Goal: Transaction & Acquisition: Book appointment/travel/reservation

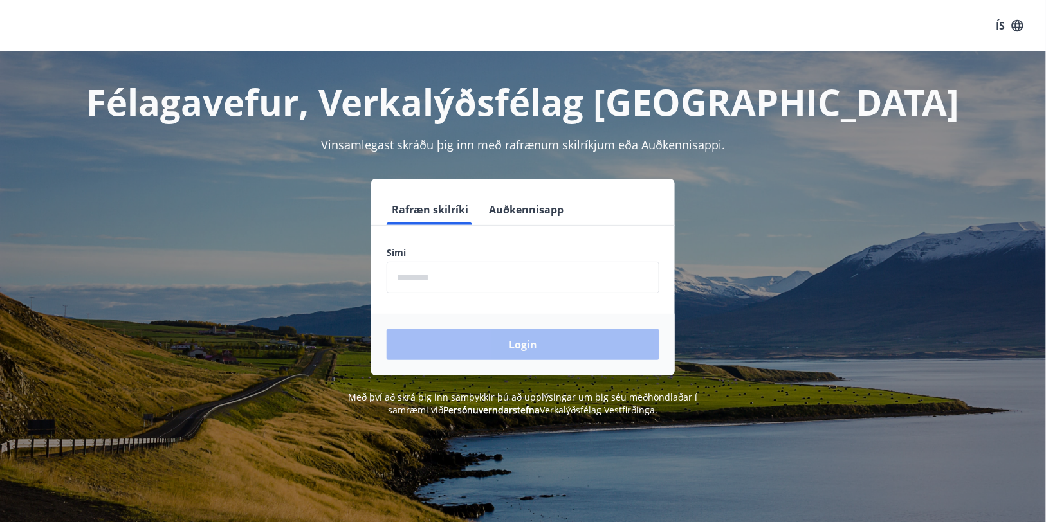
click at [524, 206] on button "Auðkennisapp" at bounding box center [526, 209] width 85 height 31
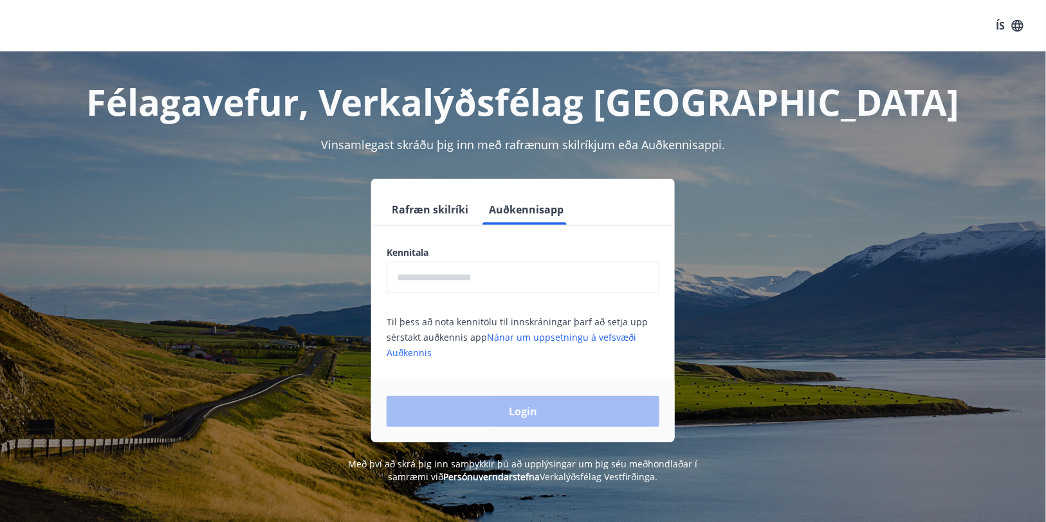
click at [475, 277] on input "text" at bounding box center [523, 278] width 273 height 32
type input "**********"
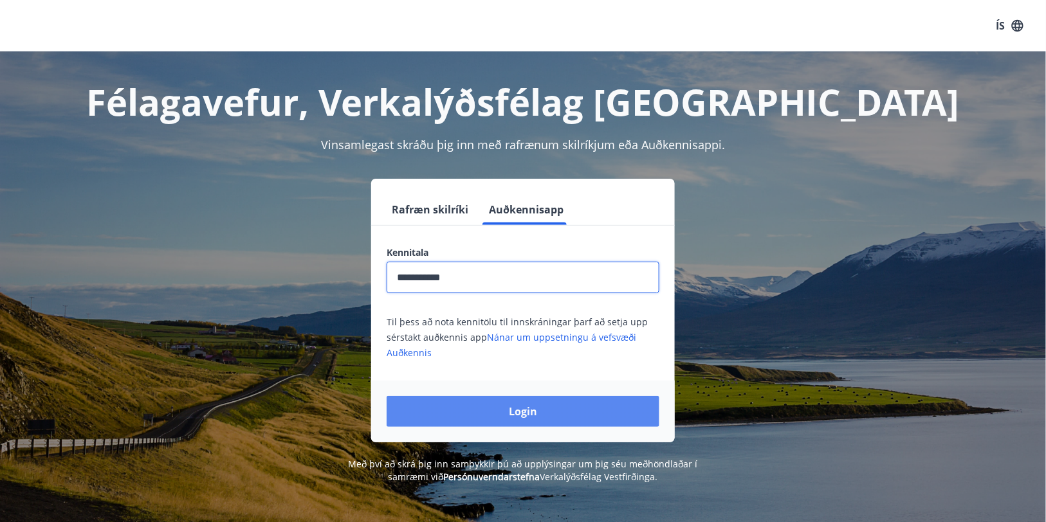
click at [521, 405] on button "Login" at bounding box center [523, 411] width 273 height 31
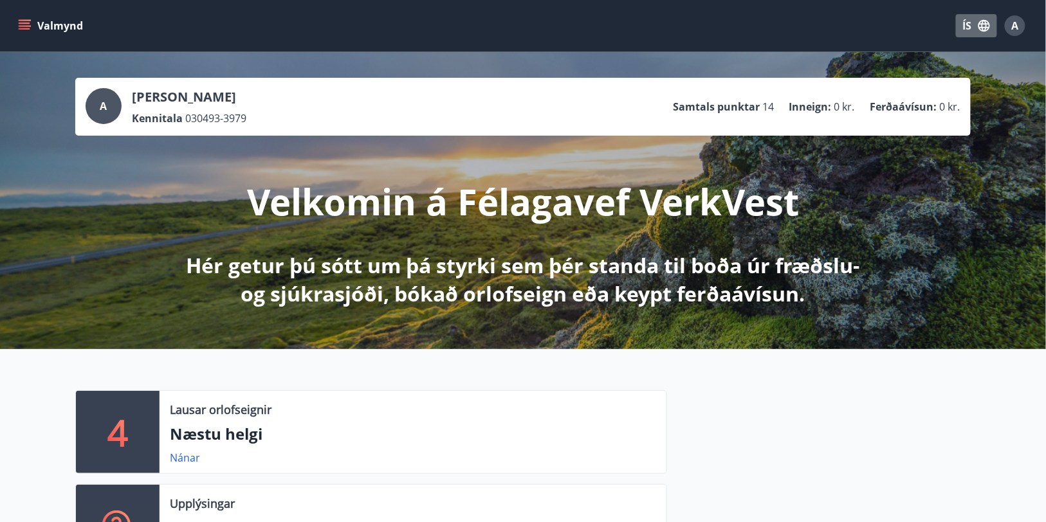
click at [978, 35] on button "ÍS" at bounding box center [976, 25] width 41 height 23
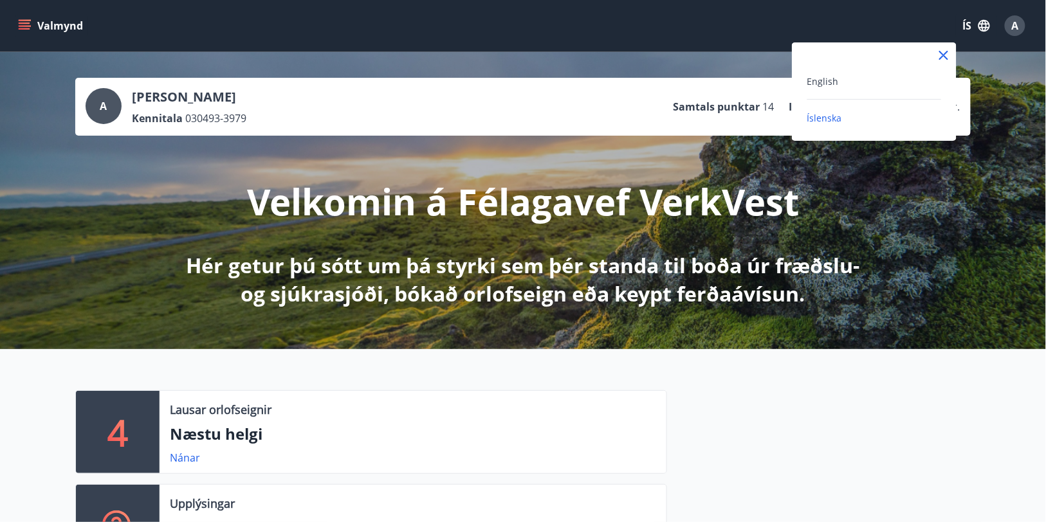
click at [829, 71] on div "English Íslenska" at bounding box center [874, 91] width 165 height 98
click at [826, 75] on span "English" at bounding box center [823, 81] width 32 height 12
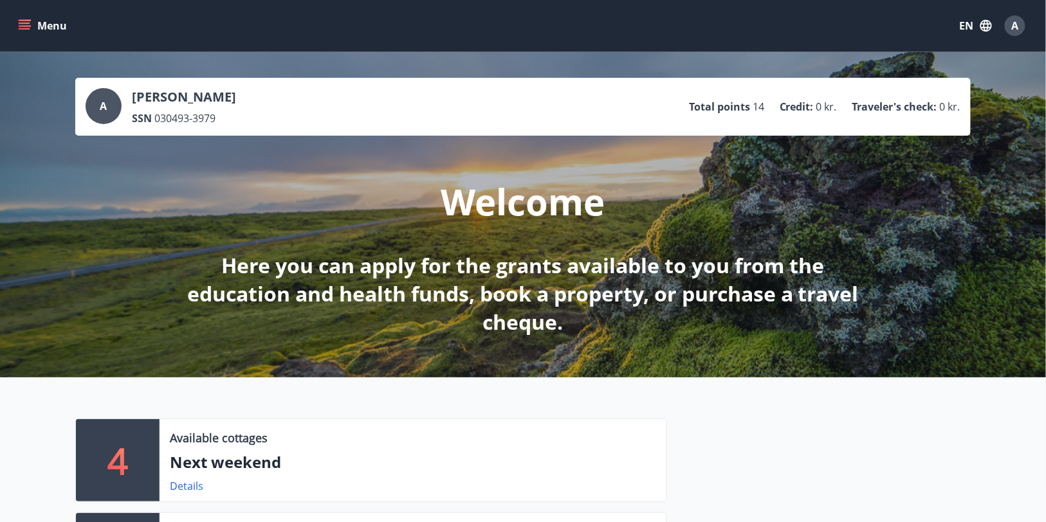
click at [24, 30] on icon "menu" at bounding box center [24, 25] width 13 height 13
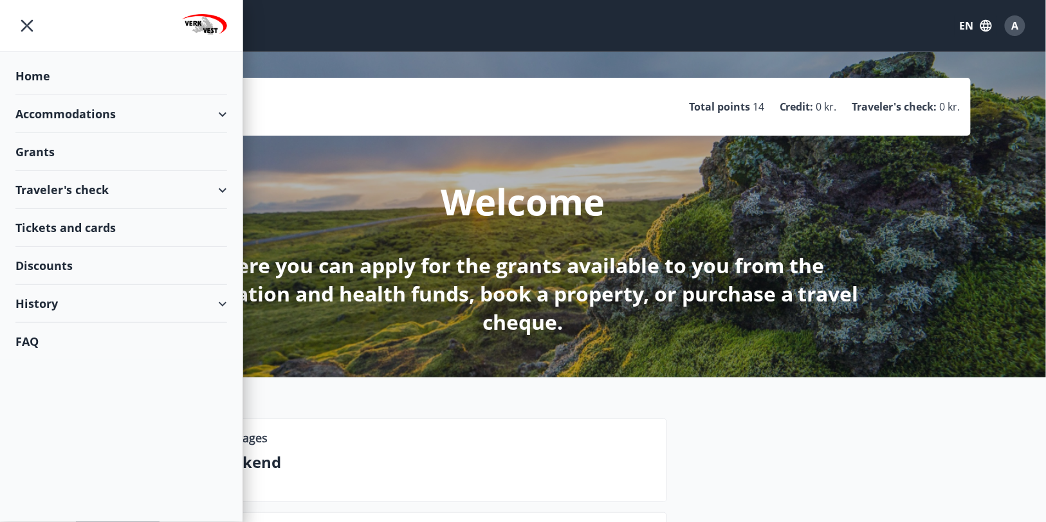
click at [178, 112] on div "Accommodations" at bounding box center [121, 114] width 212 height 38
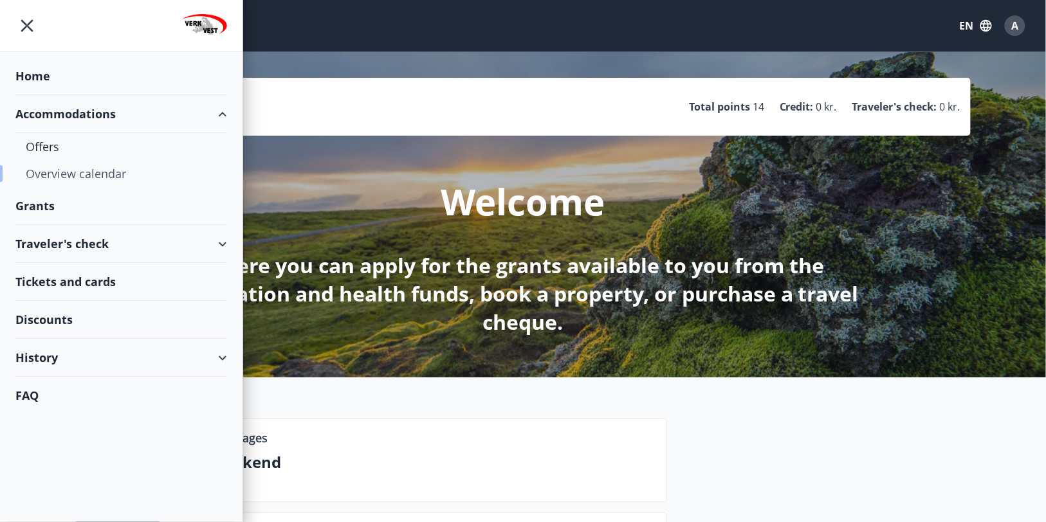
click at [68, 175] on div "Overview calendar" at bounding box center [121, 173] width 191 height 27
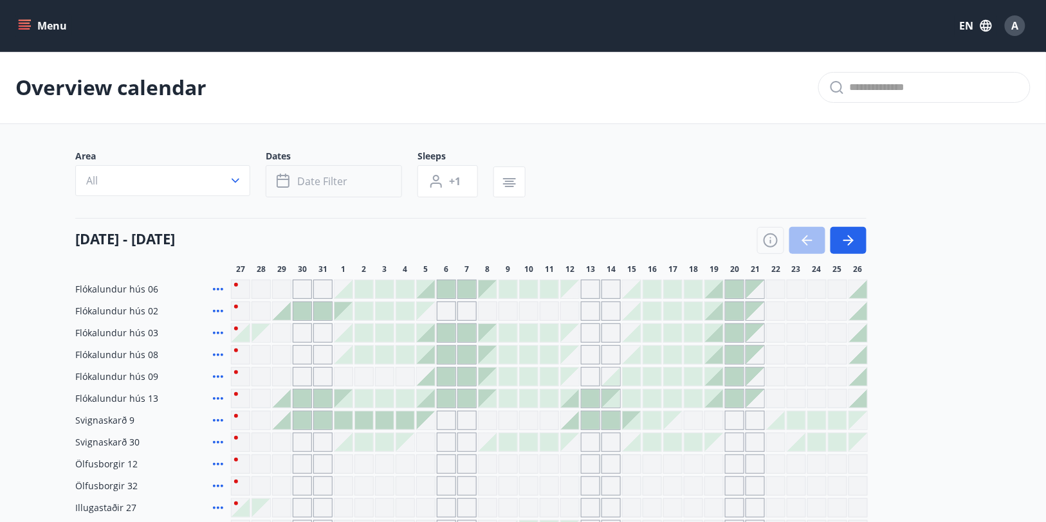
click at [358, 180] on button "Date filter" at bounding box center [334, 181] width 136 height 32
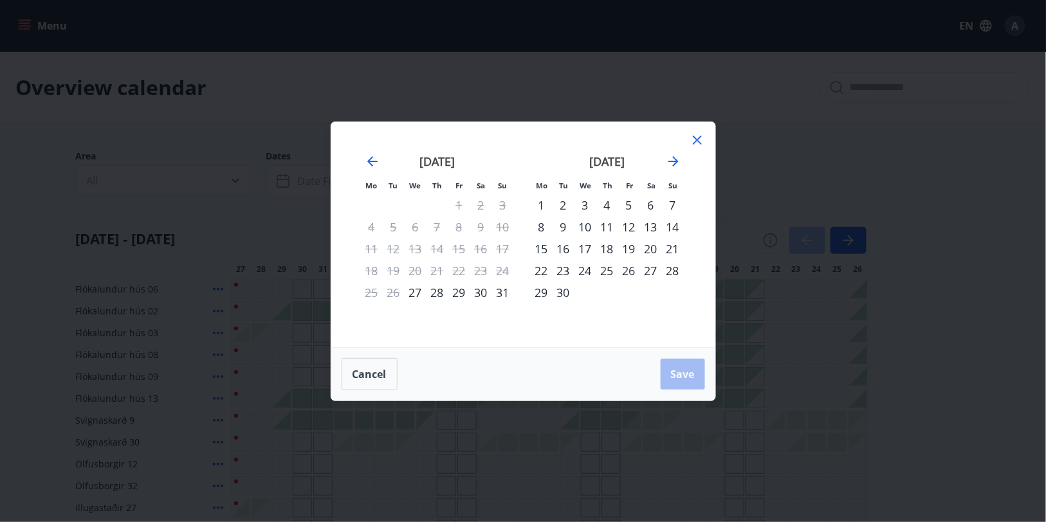
click at [632, 247] on div "19" at bounding box center [629, 249] width 22 height 22
click at [567, 270] on div "23" at bounding box center [563, 271] width 22 height 22
click at [682, 372] on span "Save" at bounding box center [683, 374] width 24 height 14
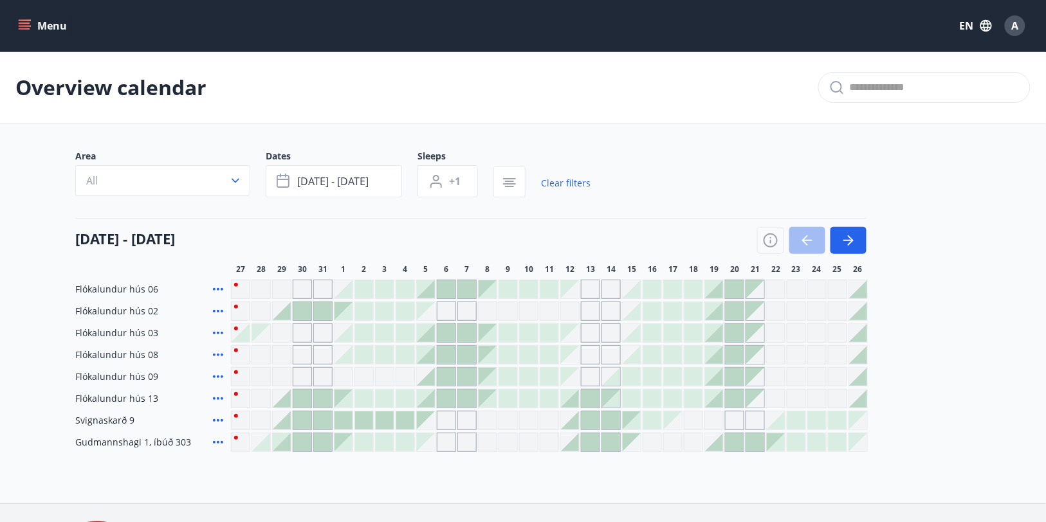
click at [776, 290] on div "Grey days are not available" at bounding box center [775, 289] width 19 height 19
click at [801, 419] on div at bounding box center [796, 421] width 18 height 18
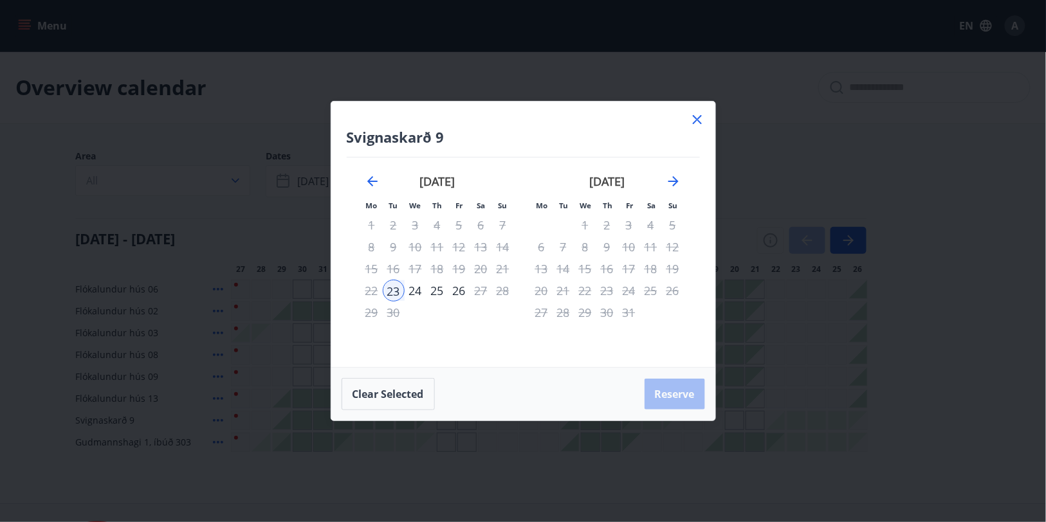
click at [697, 116] on icon at bounding box center [696, 119] width 15 height 15
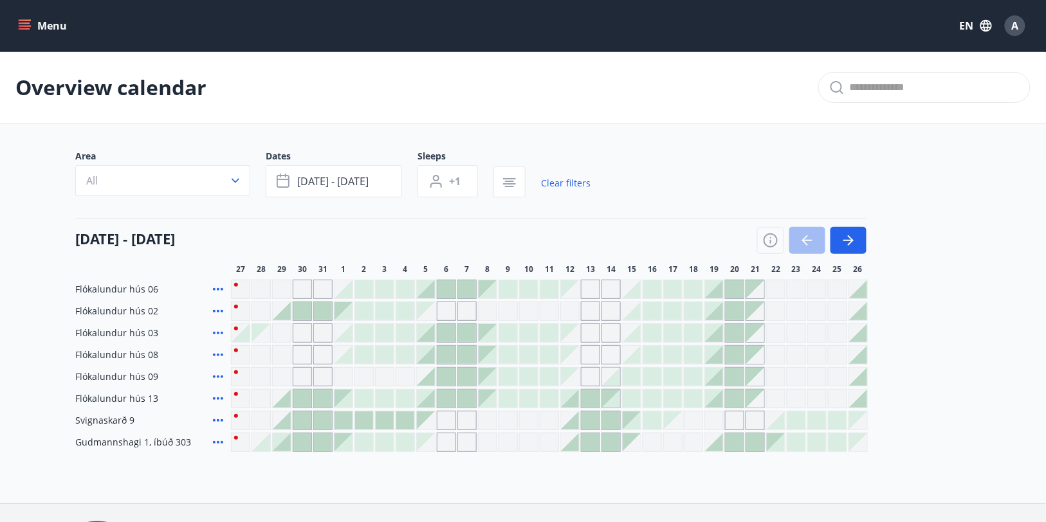
click at [777, 268] on span "22" at bounding box center [775, 269] width 9 height 10
click at [781, 401] on div "Grey days are not available" at bounding box center [775, 398] width 19 height 19
click at [693, 397] on div at bounding box center [693, 399] width 18 height 18
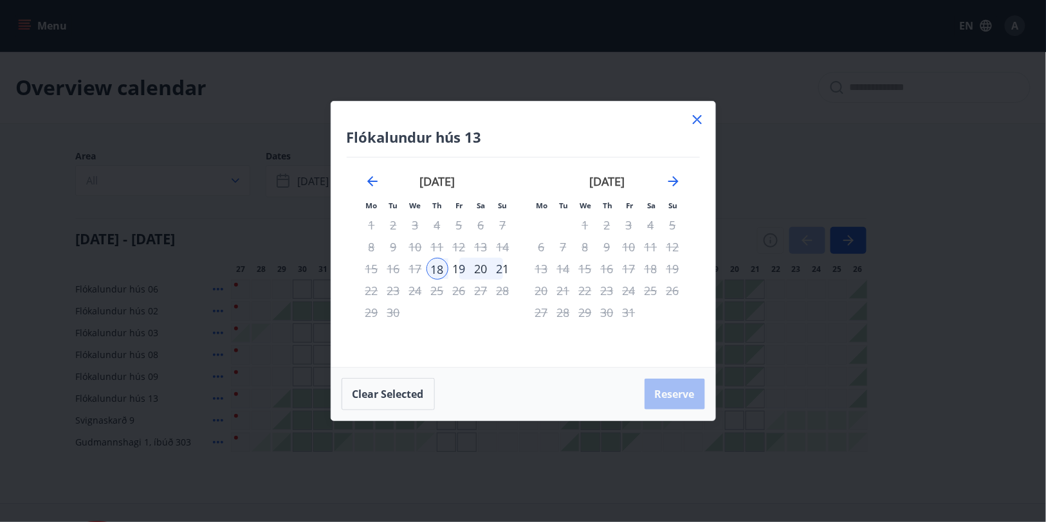
click at [698, 119] on icon at bounding box center [697, 119] width 9 height 9
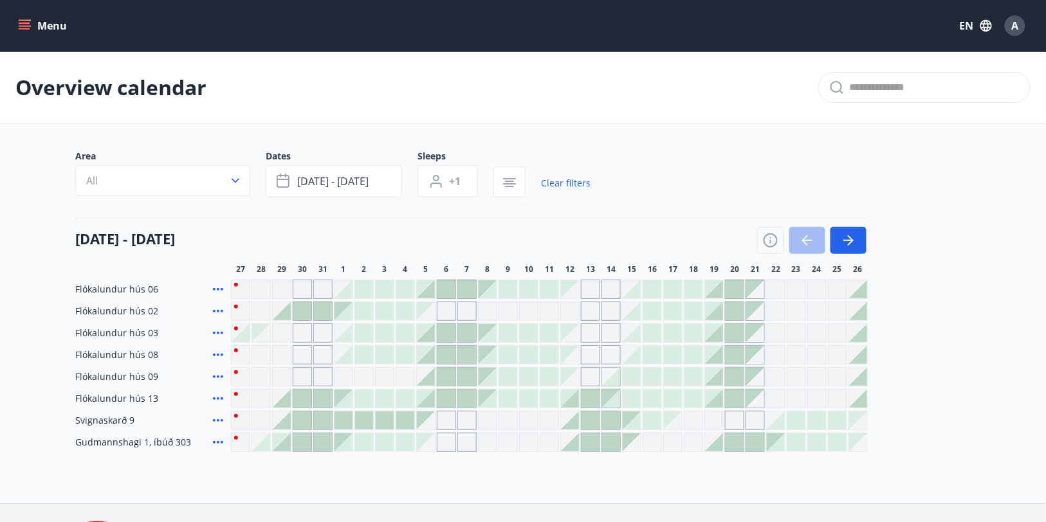
click at [712, 374] on div at bounding box center [714, 377] width 18 height 18
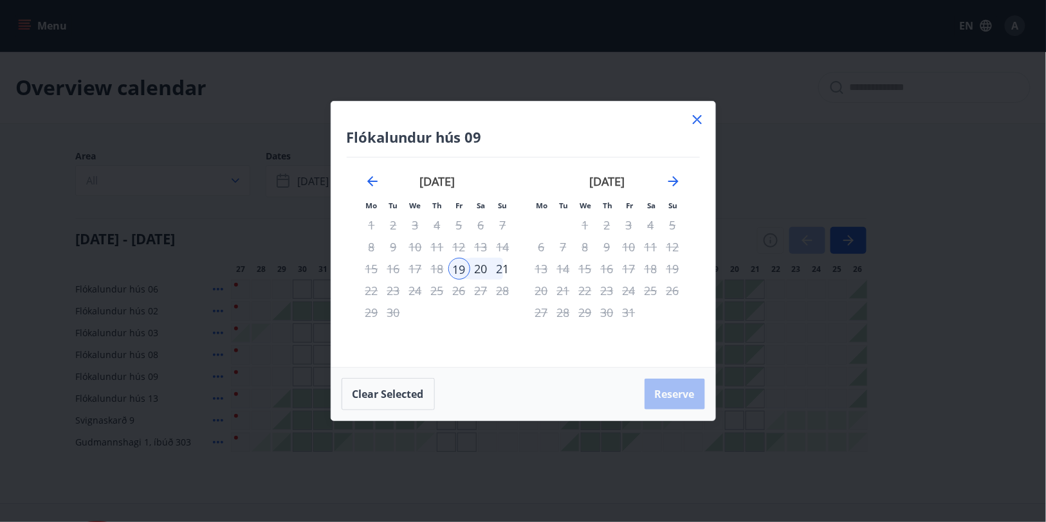
click at [693, 117] on icon at bounding box center [697, 119] width 9 height 9
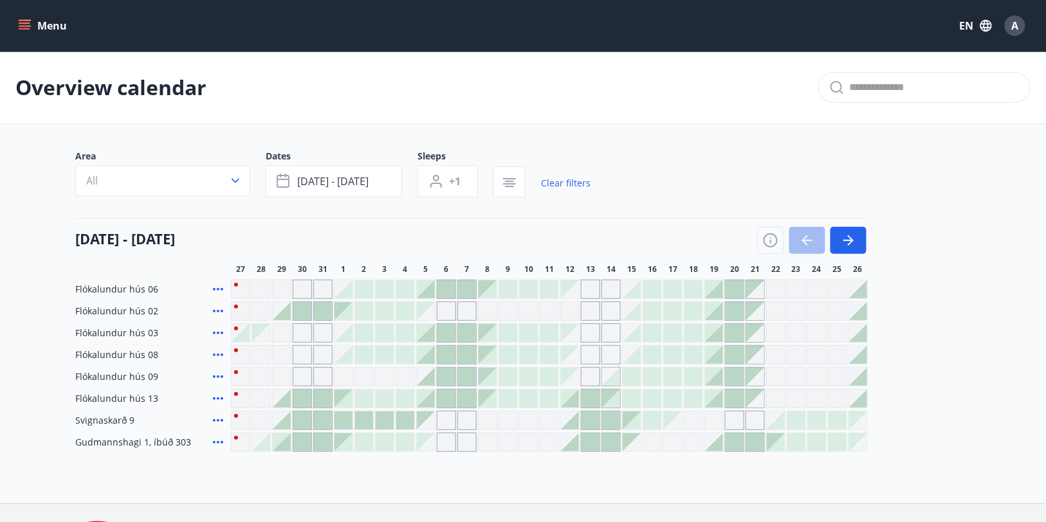
click at [217, 286] on icon at bounding box center [217, 289] width 15 height 15
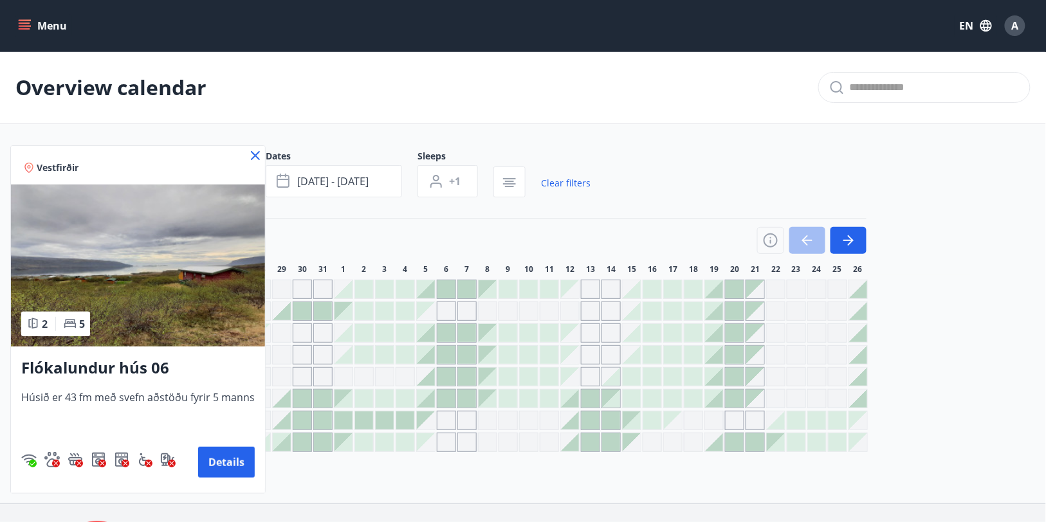
click at [251, 152] on icon at bounding box center [255, 155] width 15 height 15
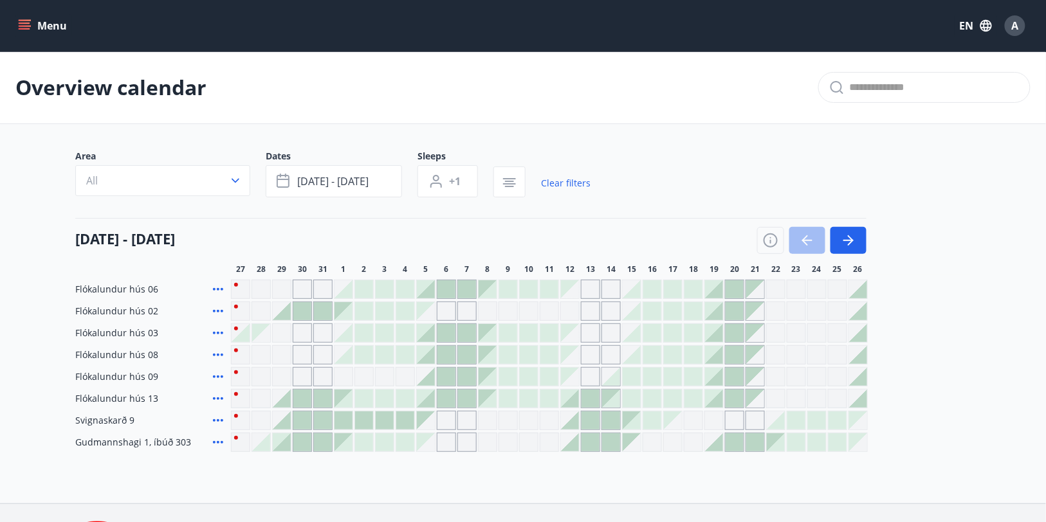
click at [218, 308] on icon at bounding box center [217, 311] width 15 height 15
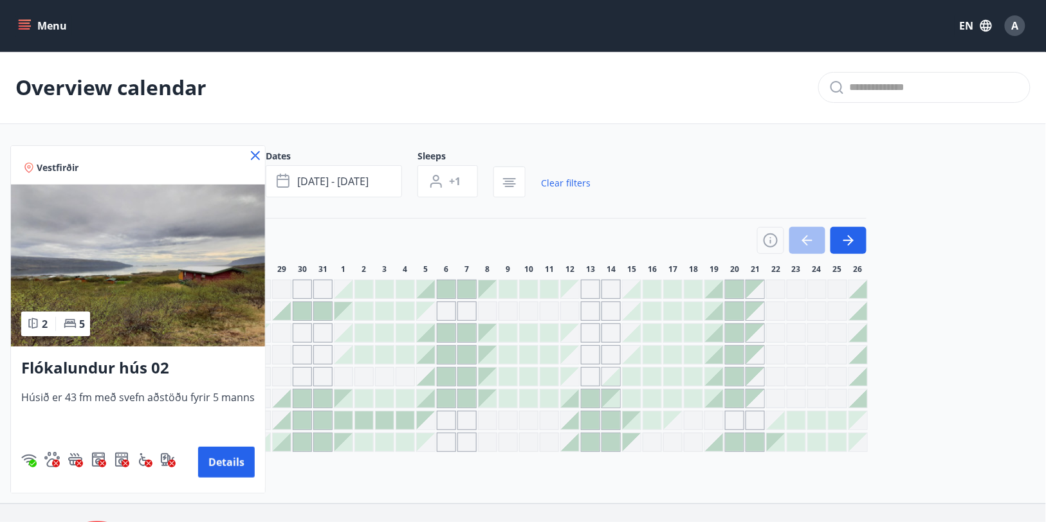
click at [251, 154] on icon at bounding box center [255, 155] width 9 height 9
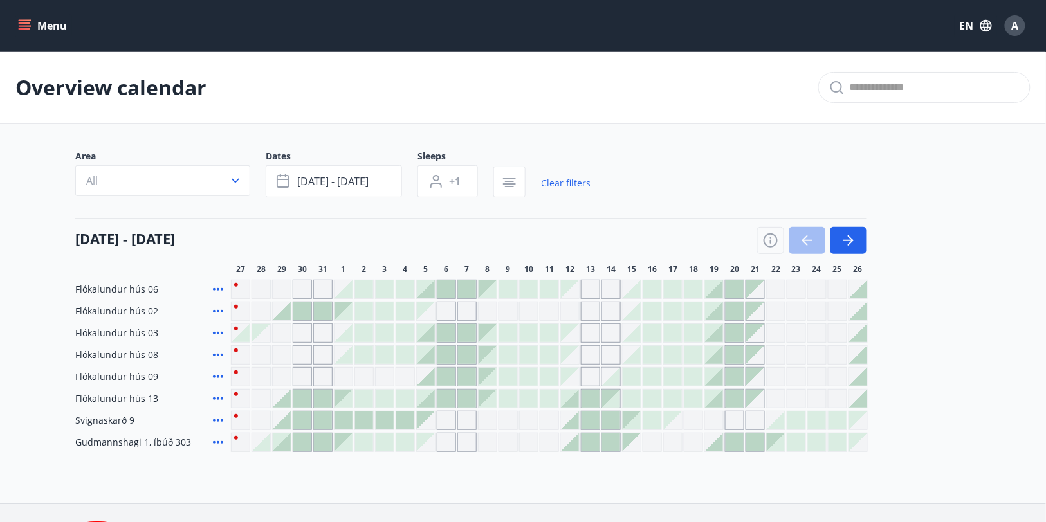
click at [219, 347] on icon at bounding box center [217, 354] width 15 height 15
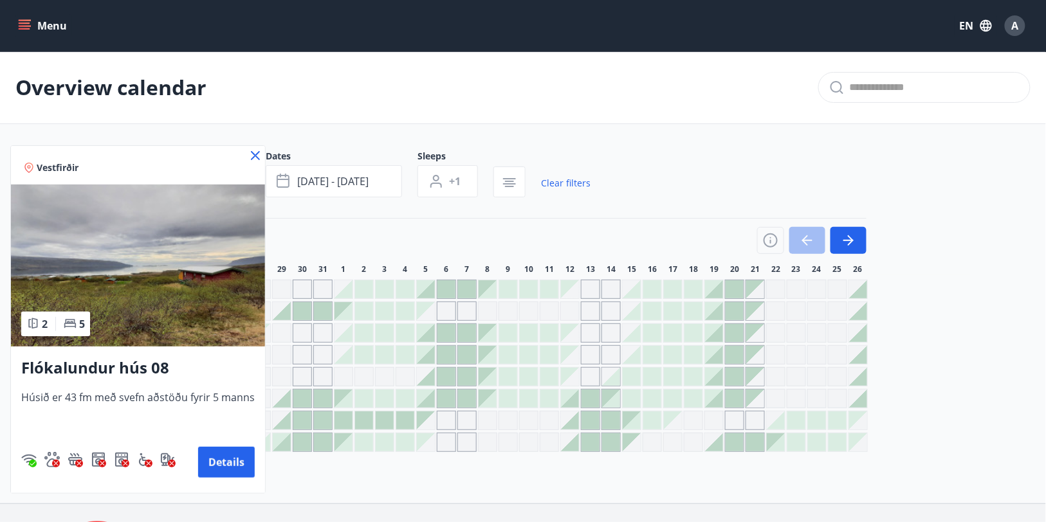
click at [250, 156] on icon at bounding box center [255, 155] width 15 height 15
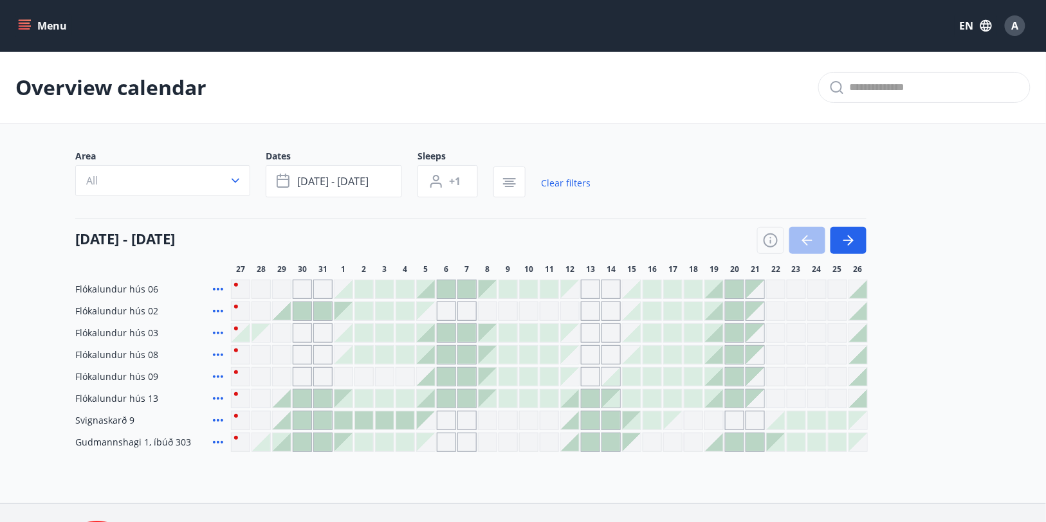
click at [220, 378] on icon at bounding box center [217, 376] width 15 height 15
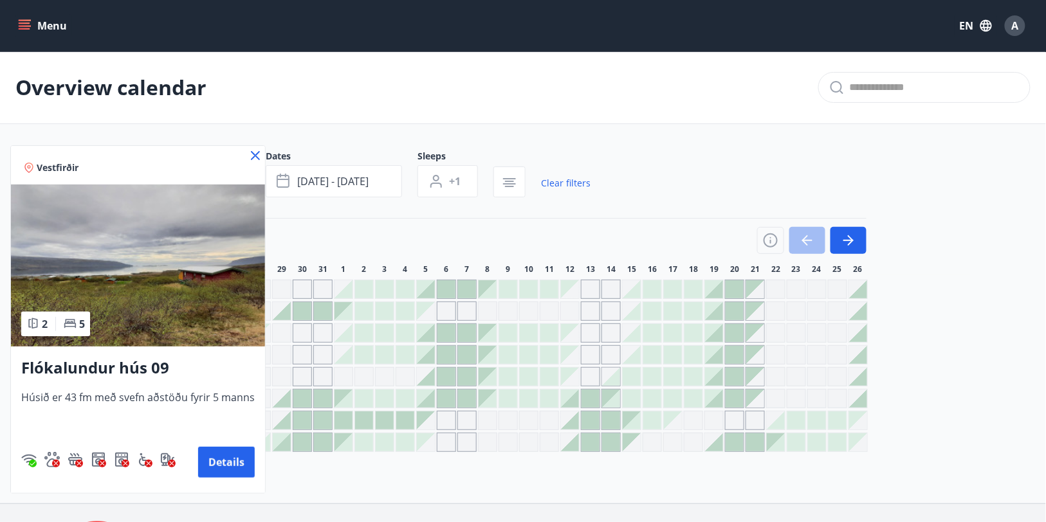
click at [249, 154] on icon at bounding box center [255, 155] width 15 height 15
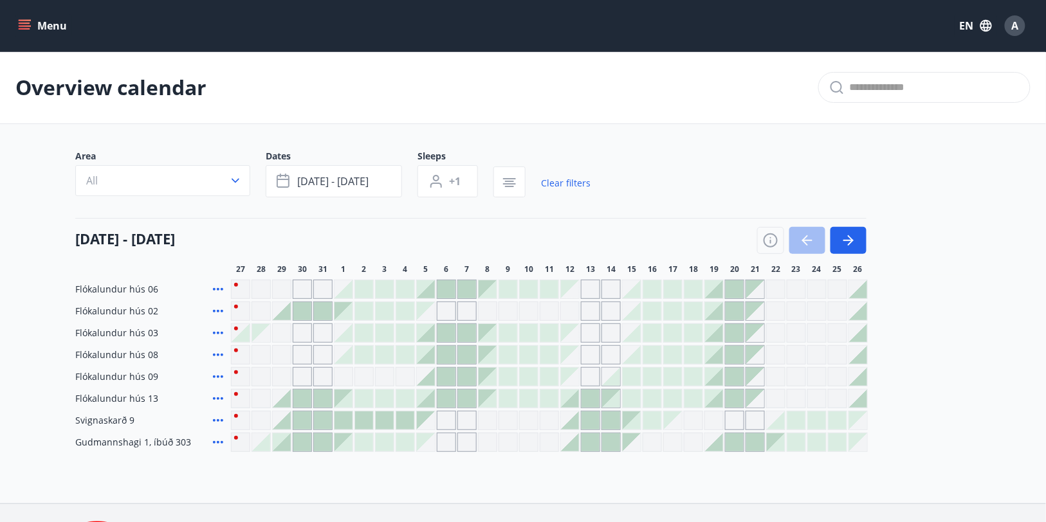
click at [220, 397] on icon at bounding box center [217, 398] width 15 height 15
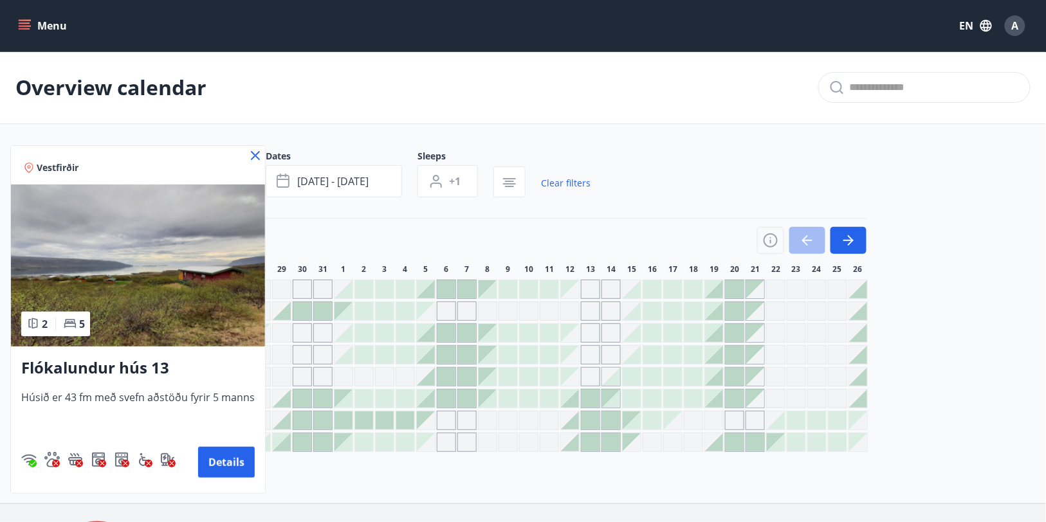
click at [251, 152] on icon at bounding box center [255, 155] width 9 height 9
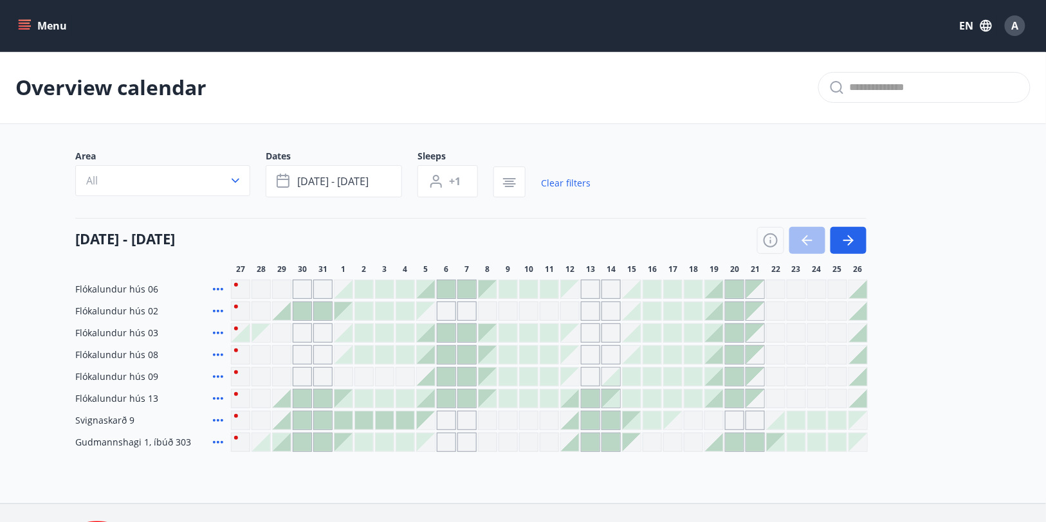
click at [219, 440] on icon at bounding box center [217, 442] width 15 height 15
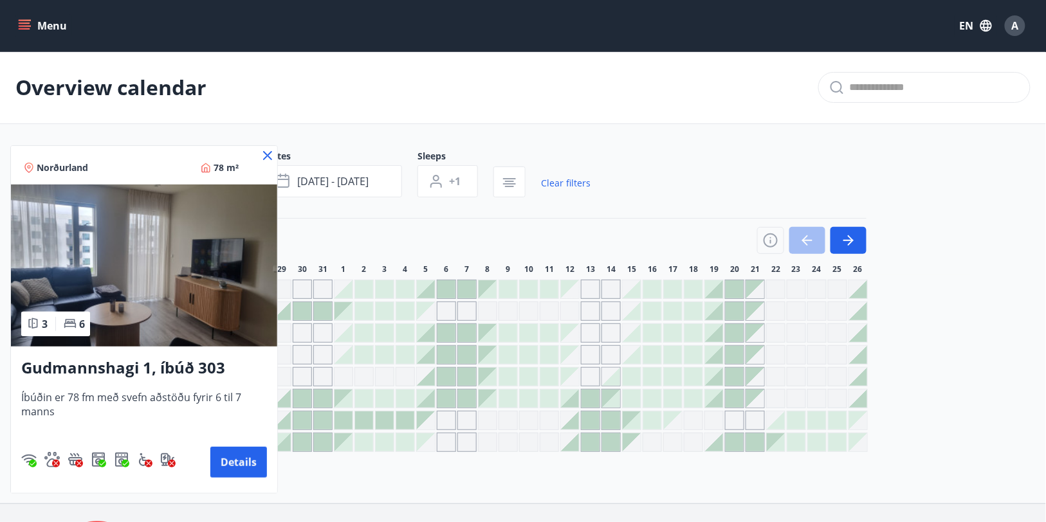
click at [264, 154] on icon at bounding box center [267, 155] width 15 height 15
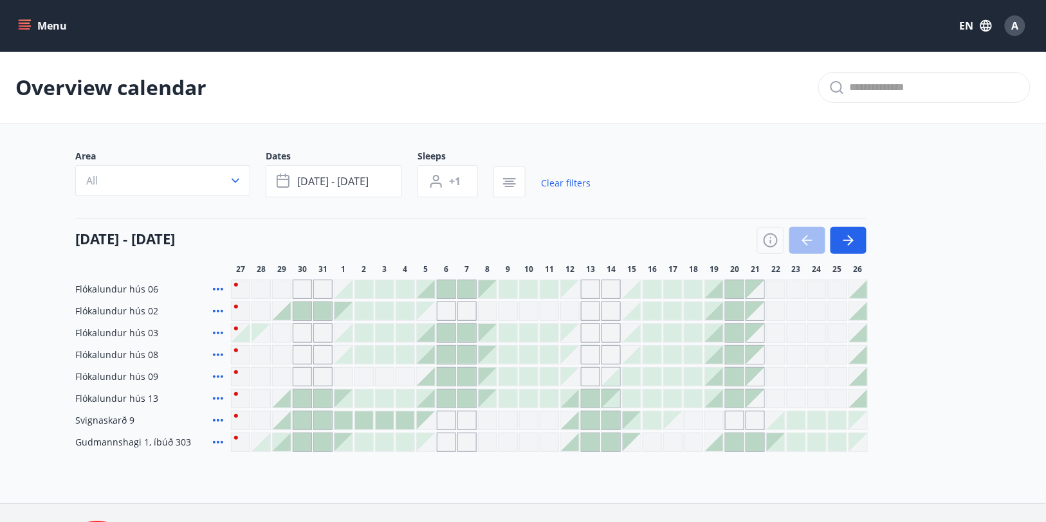
click at [218, 417] on icon at bounding box center [217, 420] width 15 height 15
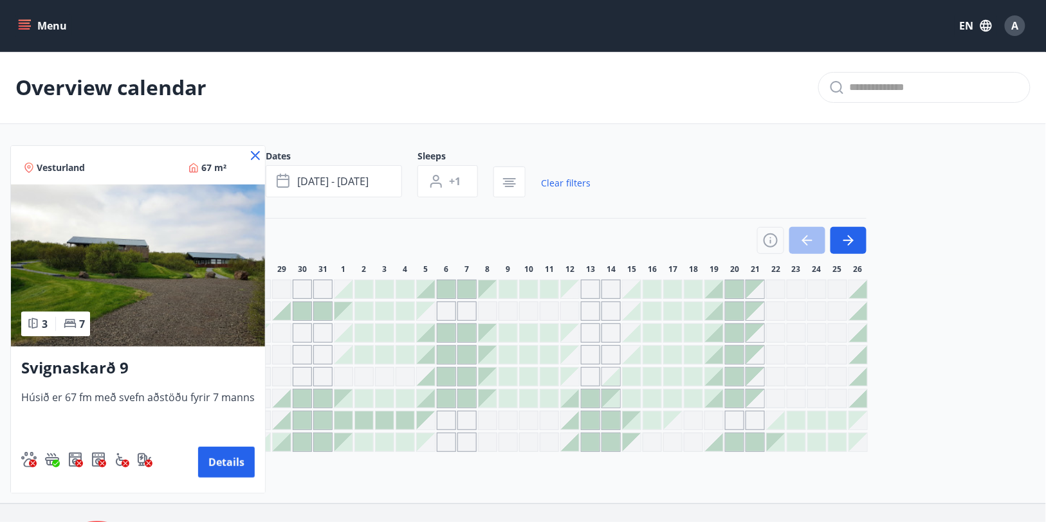
click at [77, 322] on div "7" at bounding box center [74, 324] width 21 height 14
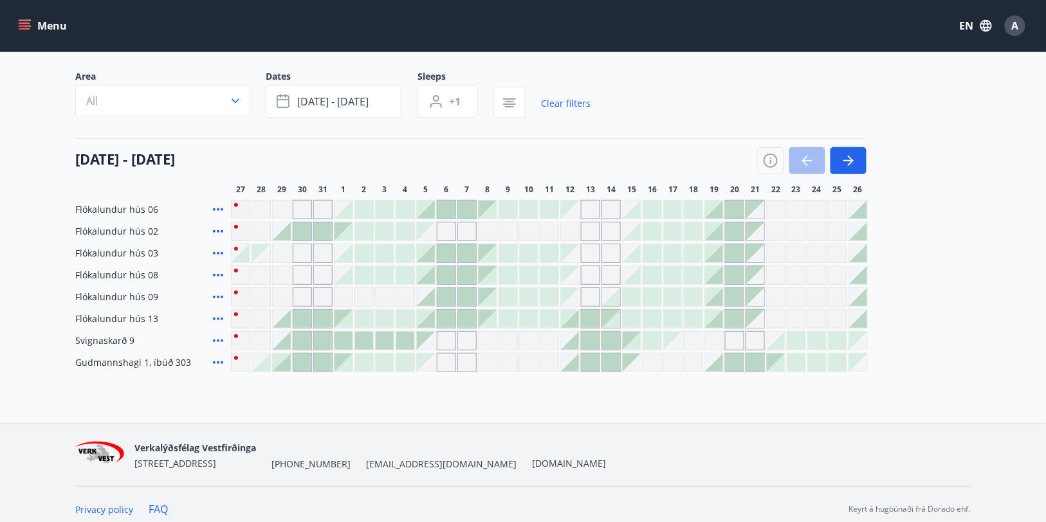
scroll to position [82, 0]
click at [715, 209] on div at bounding box center [714, 208] width 18 height 18
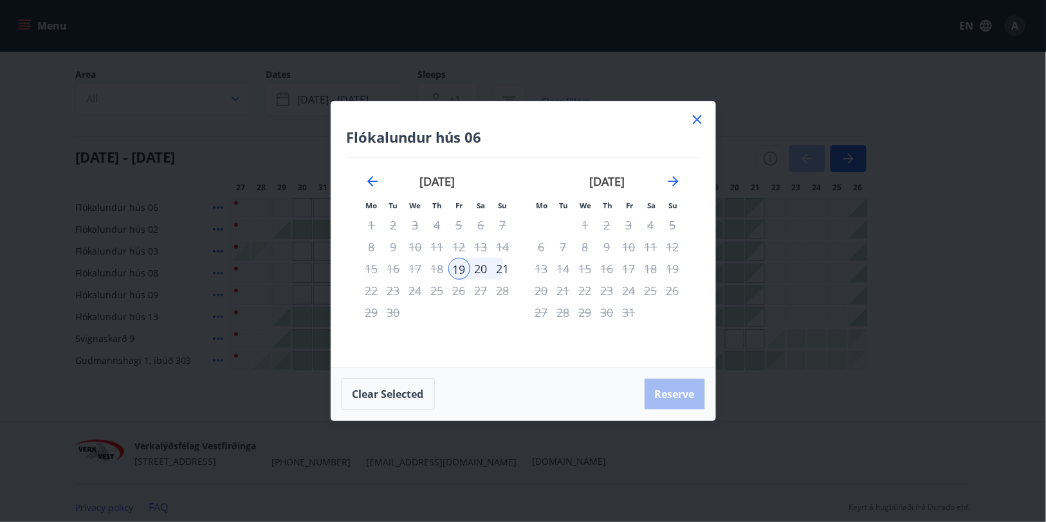
click at [460, 265] on div "19" at bounding box center [459, 269] width 22 height 22
click at [497, 266] on div "21" at bounding box center [503, 269] width 22 height 22
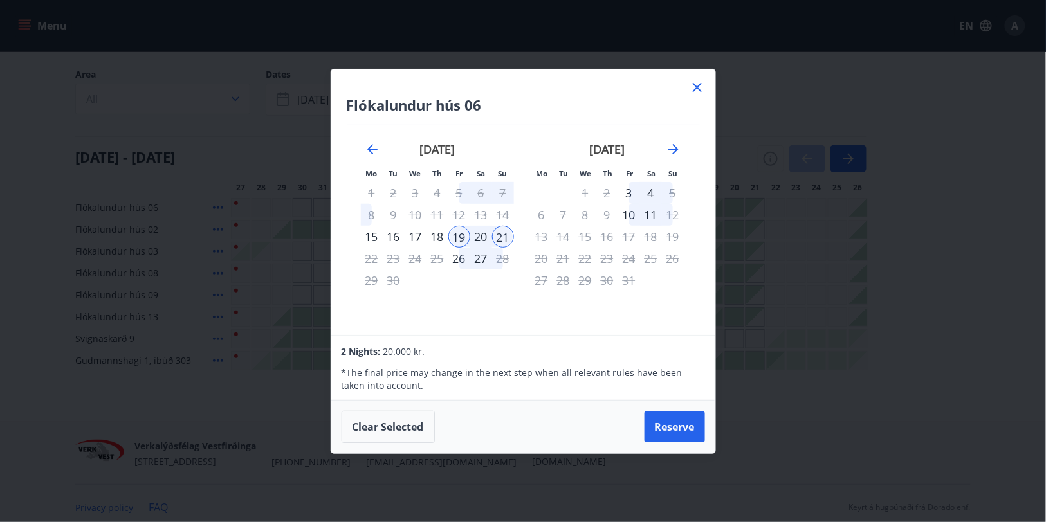
click at [694, 85] on icon at bounding box center [697, 87] width 9 height 9
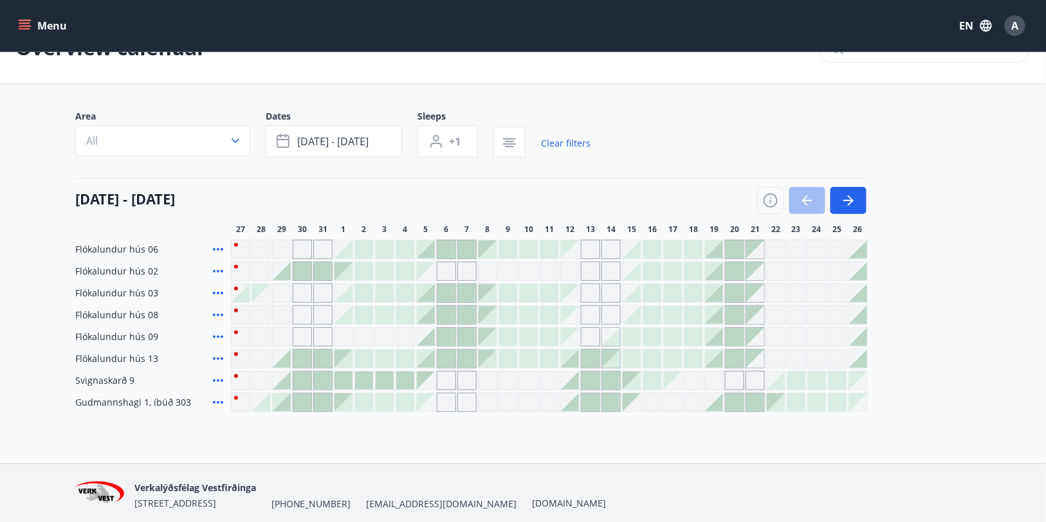
scroll to position [0, 0]
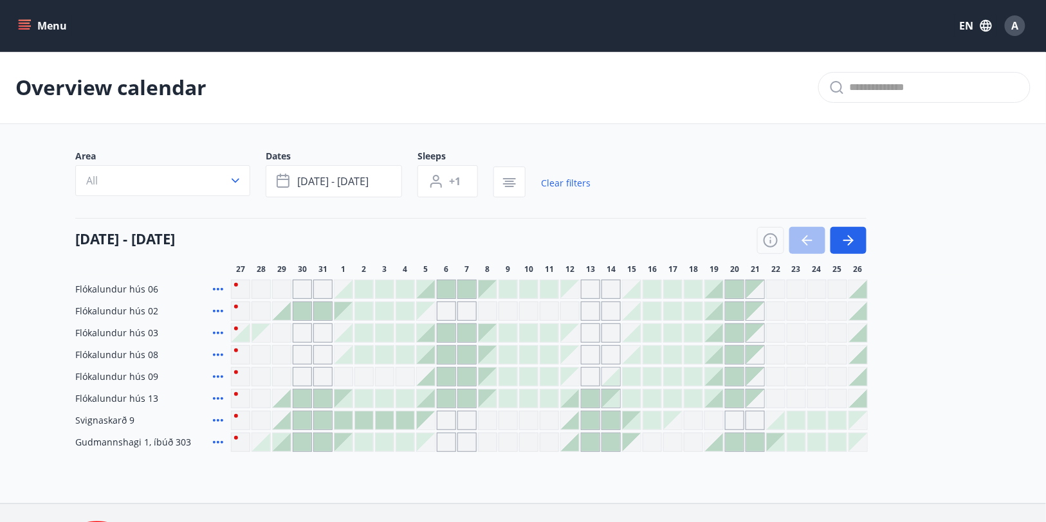
click at [14, 23] on div "Menu EN A" at bounding box center [523, 25] width 1046 height 51
click at [27, 23] on icon "menu" at bounding box center [25, 23] width 12 height 1
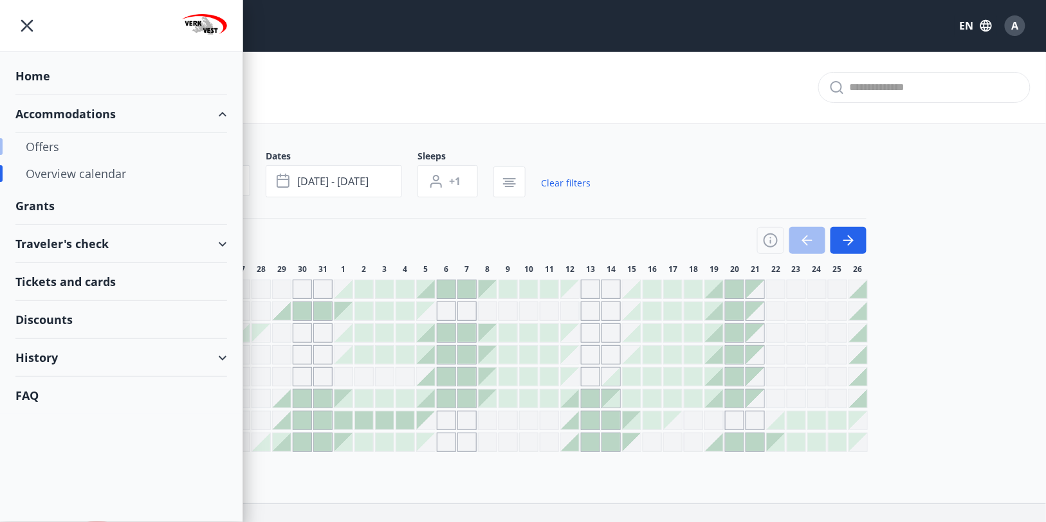
click at [46, 141] on div "Offers" at bounding box center [121, 146] width 191 height 27
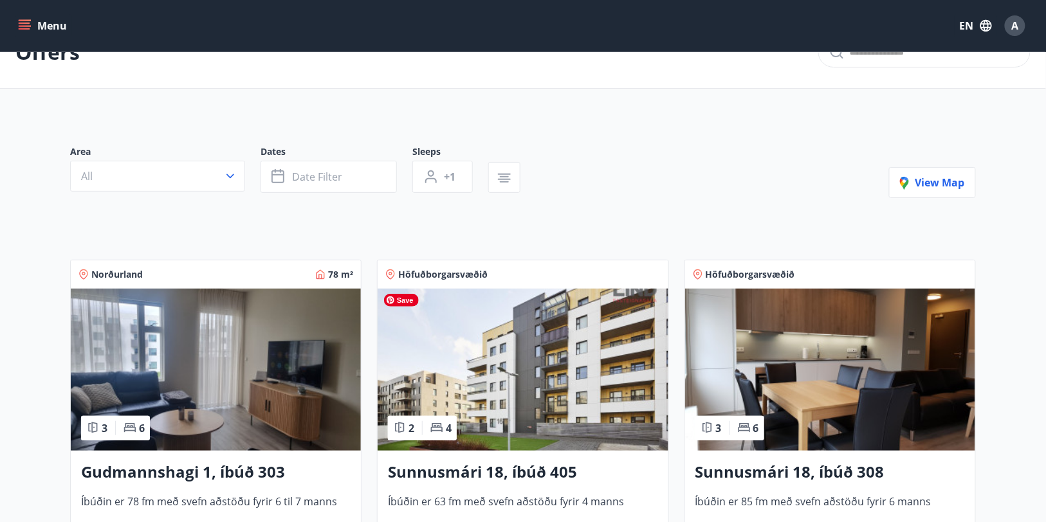
scroll to position [27, 0]
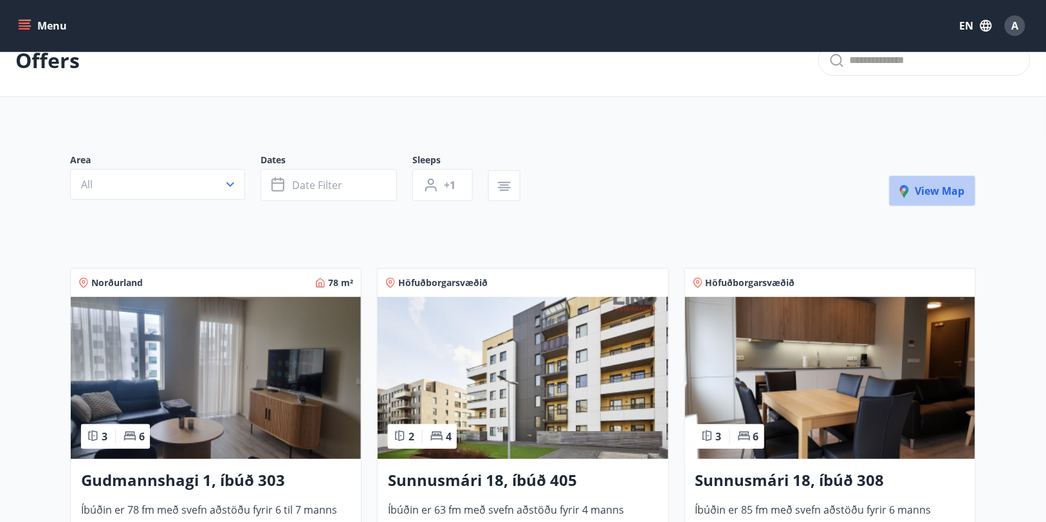
click at [956, 189] on span "View map" at bounding box center [932, 191] width 65 height 14
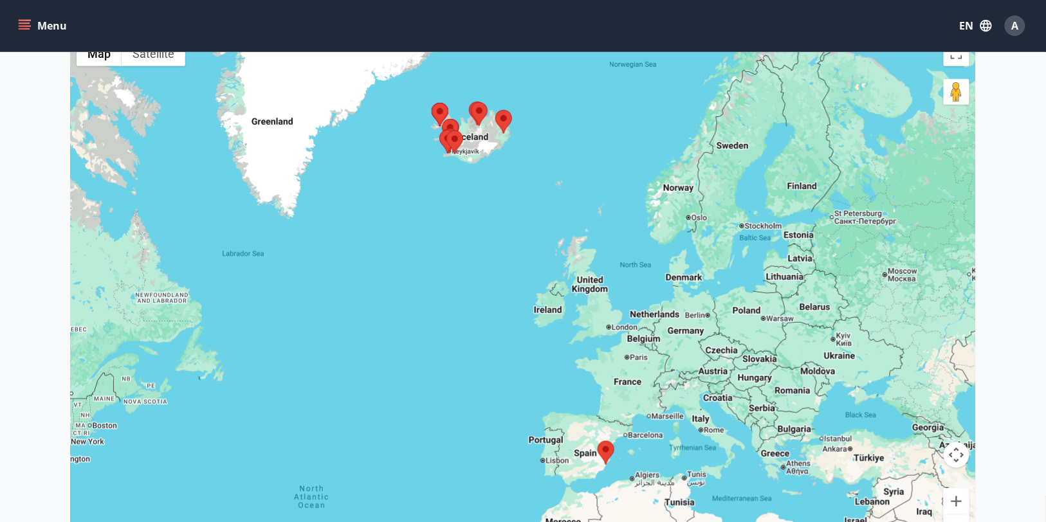
scroll to position [234, 0]
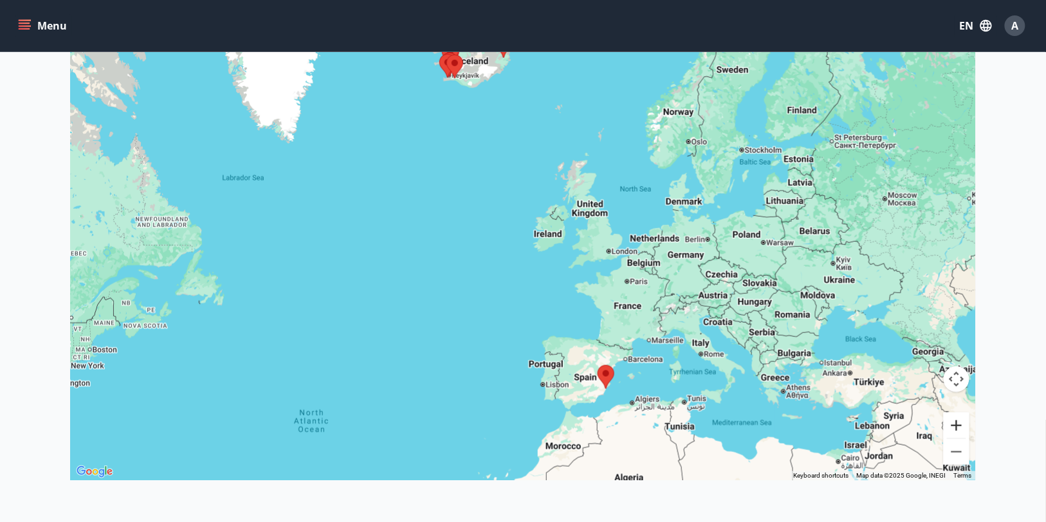
click at [959, 421] on button "Zoom in" at bounding box center [957, 426] width 26 height 26
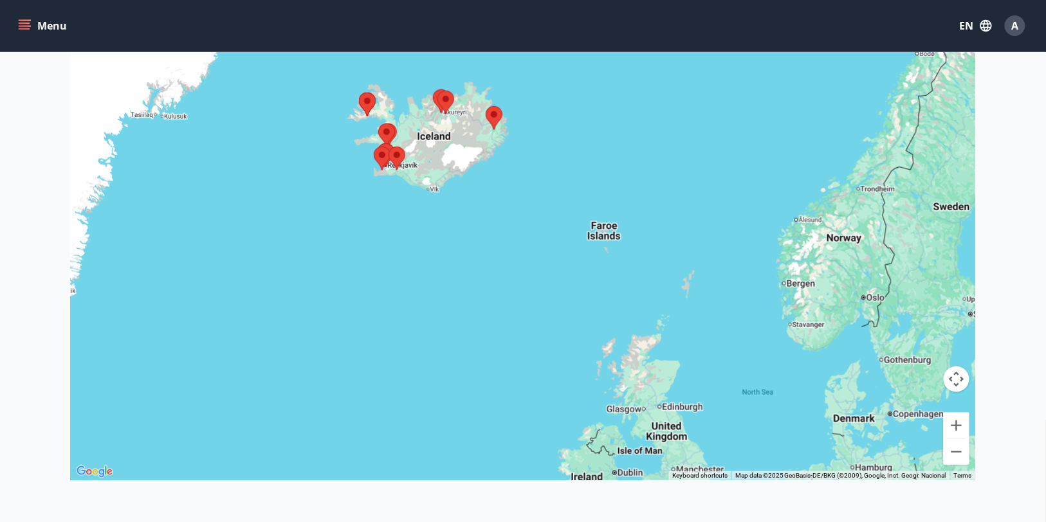
drag, startPoint x: 433, startPoint y: 187, endPoint x: 443, endPoint y: 423, distance: 236.2
click at [443, 423] on div at bounding box center [523, 219] width 906 height 522
click at [968, 427] on button "Zoom in" at bounding box center [957, 426] width 26 height 26
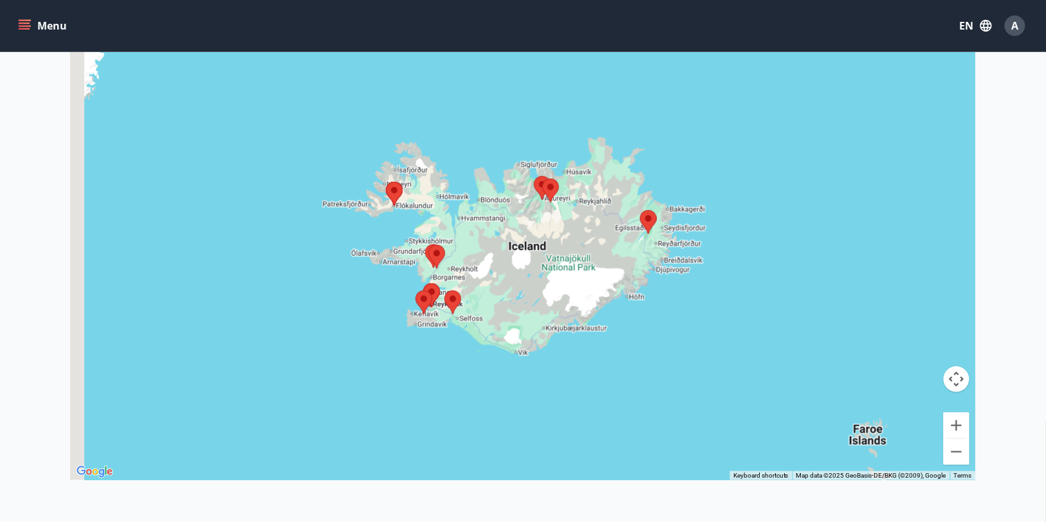
drag, startPoint x: 284, startPoint y: 178, endPoint x: 467, endPoint y: 372, distance: 267.5
click at [467, 372] on div at bounding box center [523, 219] width 906 height 522
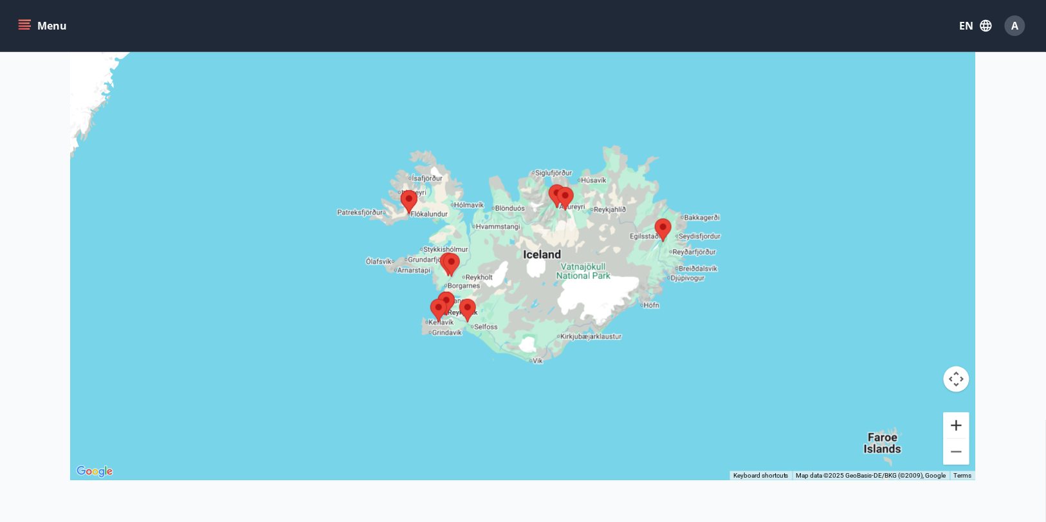
click at [965, 433] on button "Zoom in" at bounding box center [957, 426] width 26 height 26
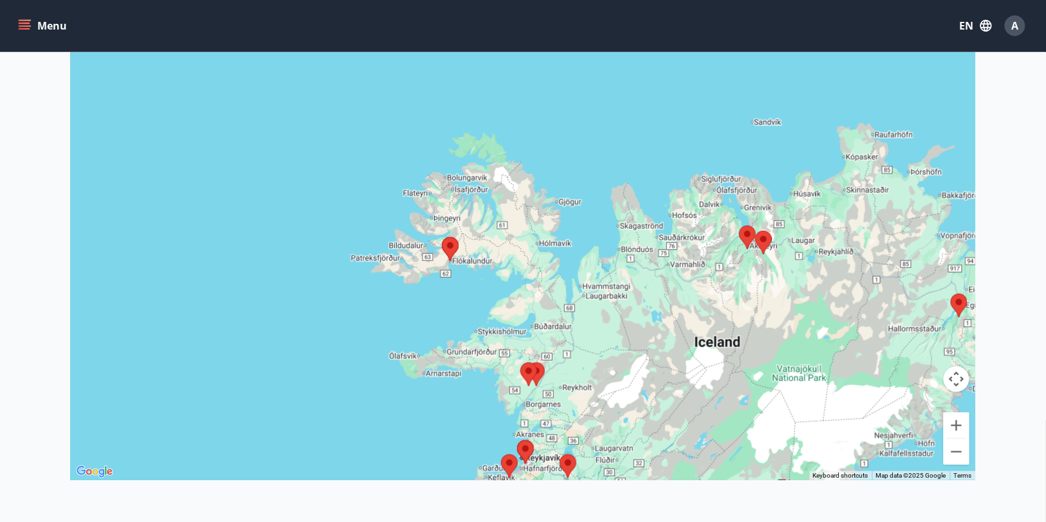
drag, startPoint x: 326, startPoint y: 280, endPoint x: 488, endPoint y: 328, distance: 168.5
click at [488, 331] on div at bounding box center [523, 219] width 906 height 522
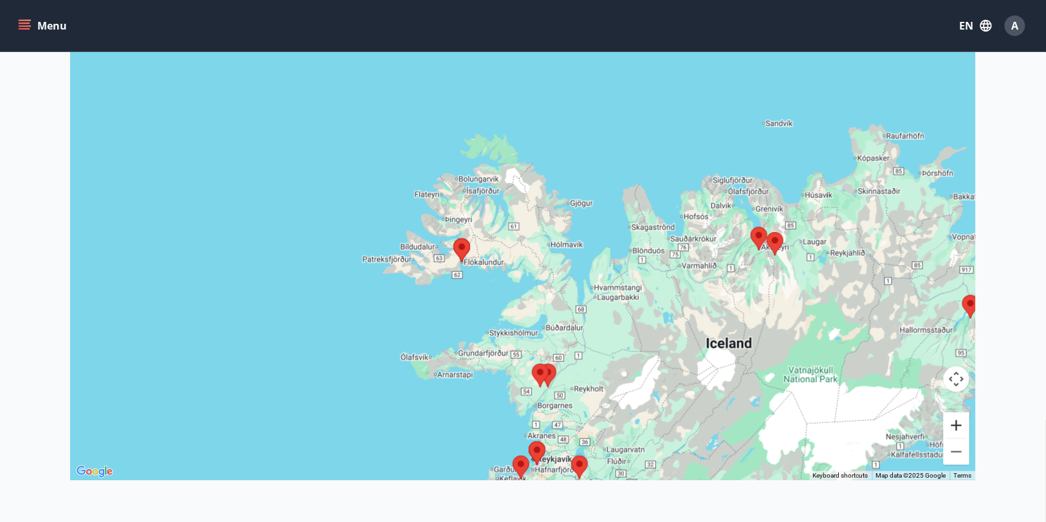
click at [958, 428] on button "Zoom in" at bounding box center [957, 426] width 26 height 26
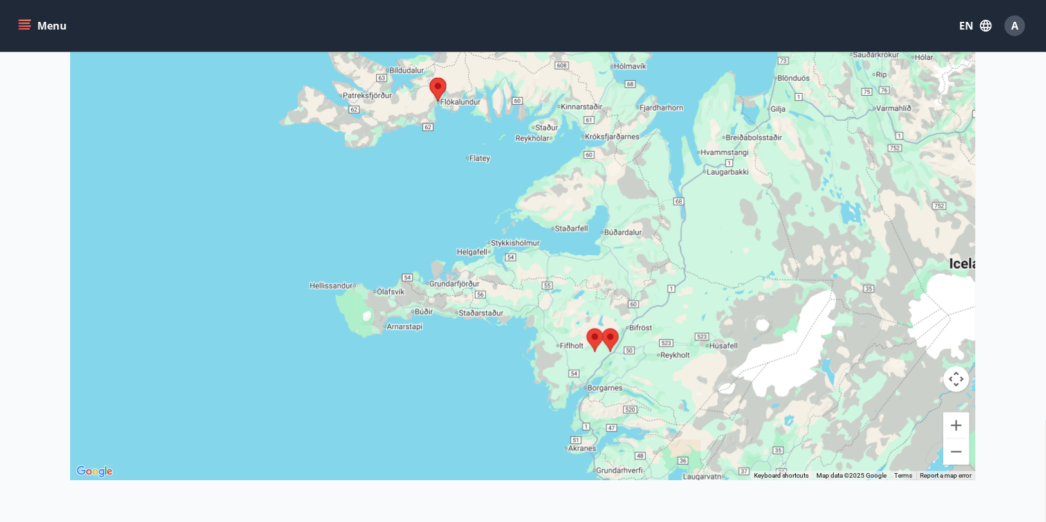
drag, startPoint x: 488, startPoint y: 426, endPoint x: 526, endPoint y: 221, distance: 209.3
click at [526, 221] on div at bounding box center [523, 219] width 906 height 522
click at [587, 329] on area at bounding box center [587, 329] width 0 height 0
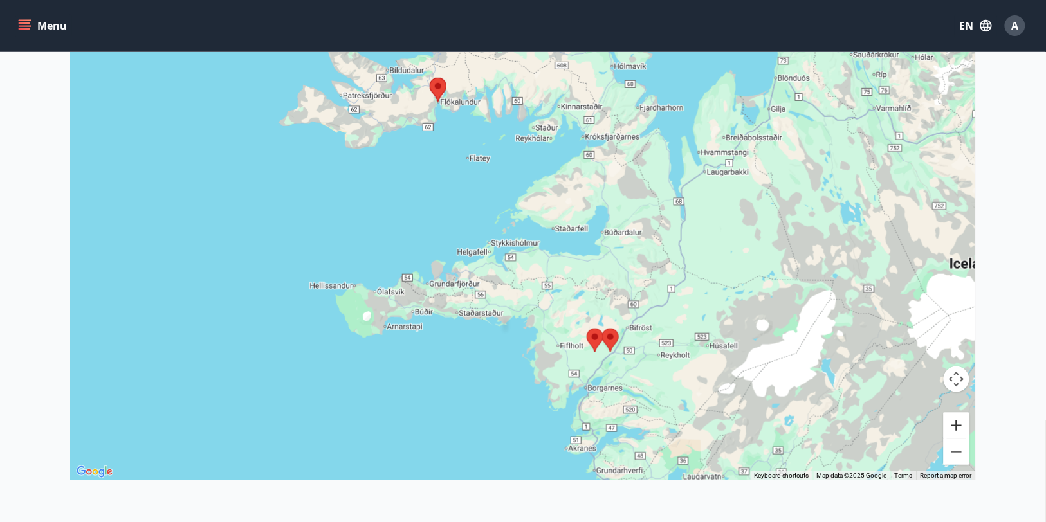
click at [958, 417] on button "Zoom in" at bounding box center [957, 426] width 26 height 26
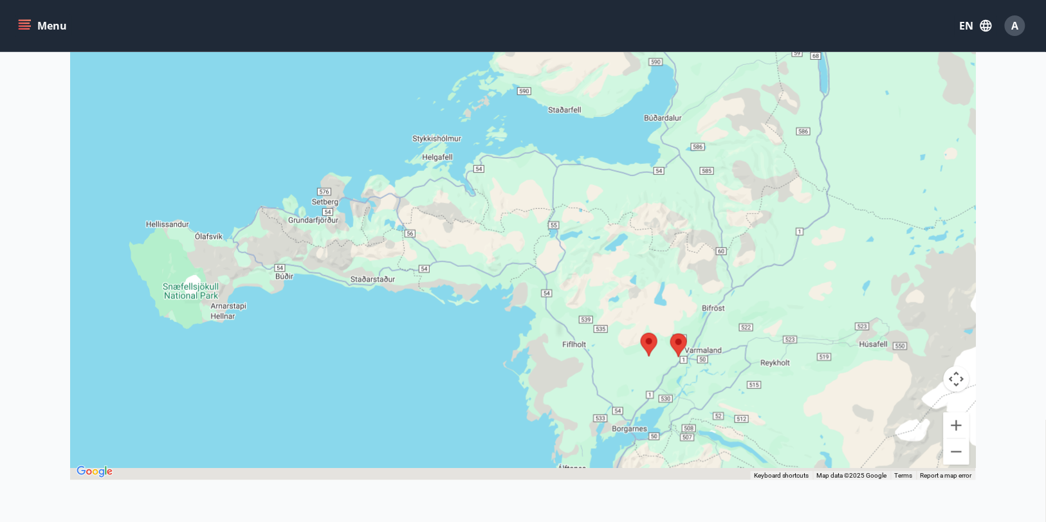
drag, startPoint x: 675, startPoint y: 394, endPoint x: 646, endPoint y: 212, distance: 183.7
click at [646, 212] on div at bounding box center [523, 219] width 906 height 522
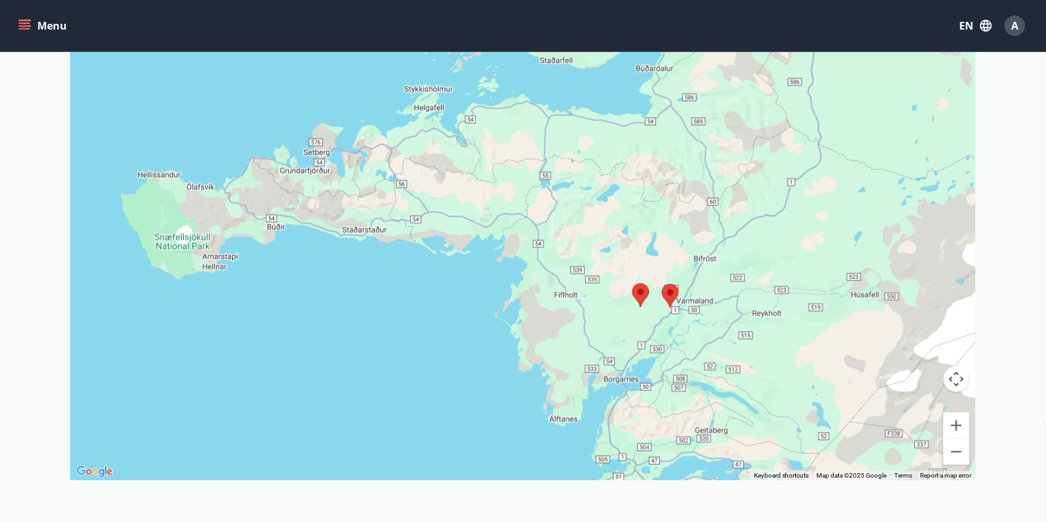
click at [632, 284] on area at bounding box center [632, 284] width 0 height 0
click at [954, 421] on button "Zoom in" at bounding box center [957, 426] width 26 height 26
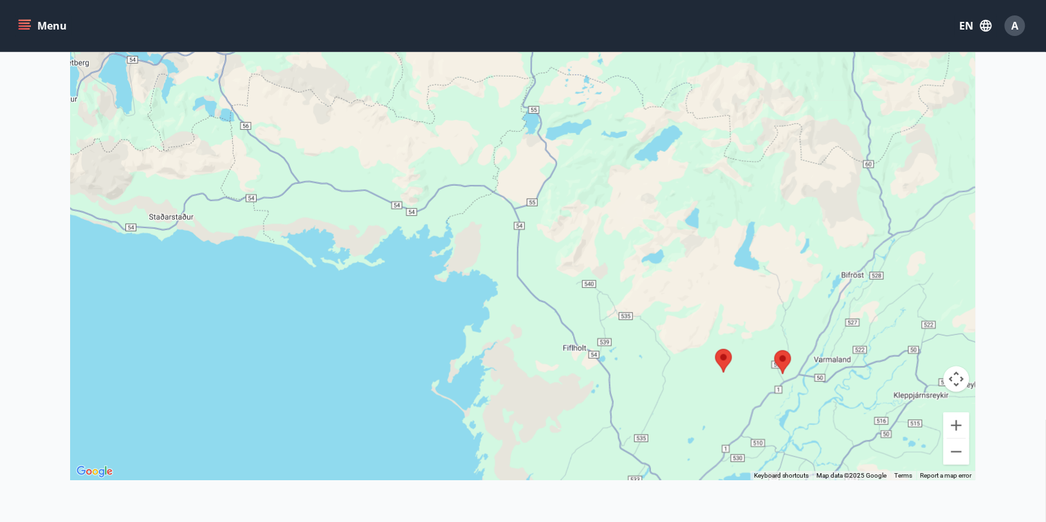
drag, startPoint x: 799, startPoint y: 349, endPoint x: 675, endPoint y: 251, distance: 158.9
click at [675, 251] on div at bounding box center [523, 219] width 906 height 522
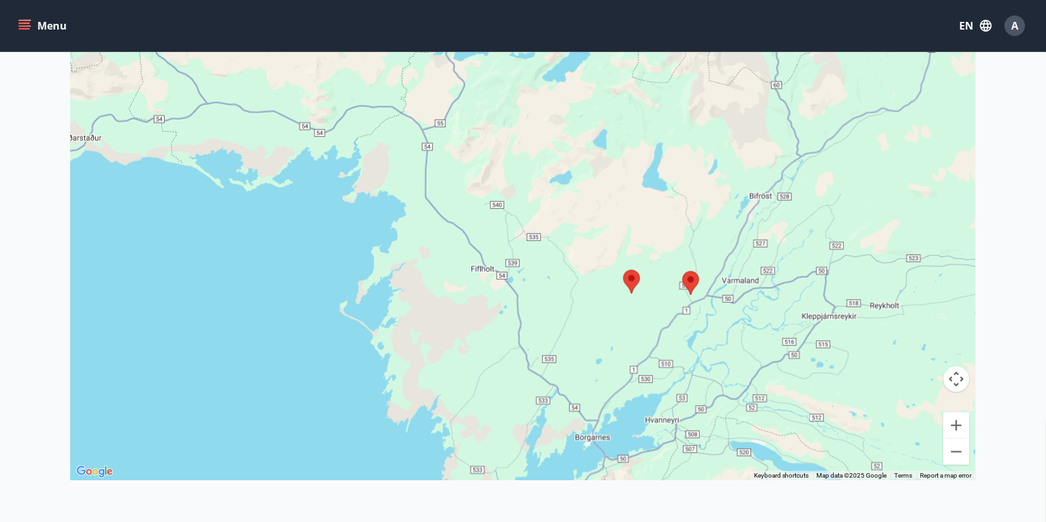
click at [682, 271] on area at bounding box center [682, 271] width 0 height 0
click at [955, 459] on button "Zoom out" at bounding box center [957, 452] width 26 height 26
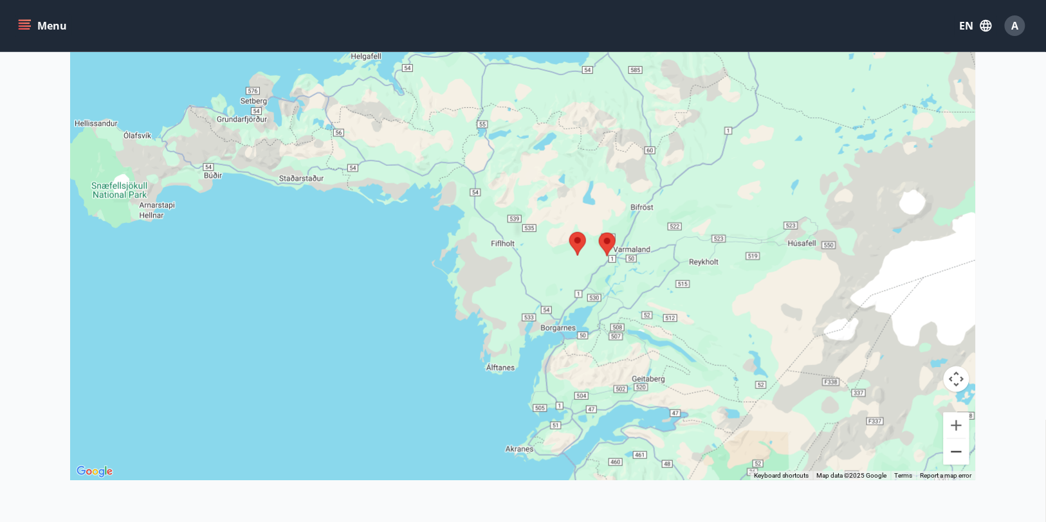
click at [955, 459] on button "Zoom out" at bounding box center [957, 452] width 26 height 26
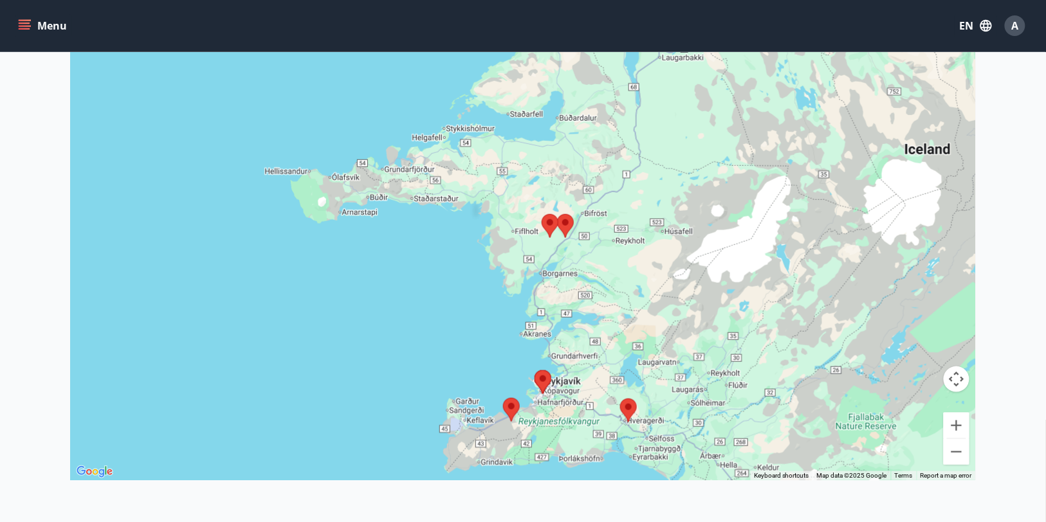
click at [534, 370] on area at bounding box center [534, 370] width 0 height 0
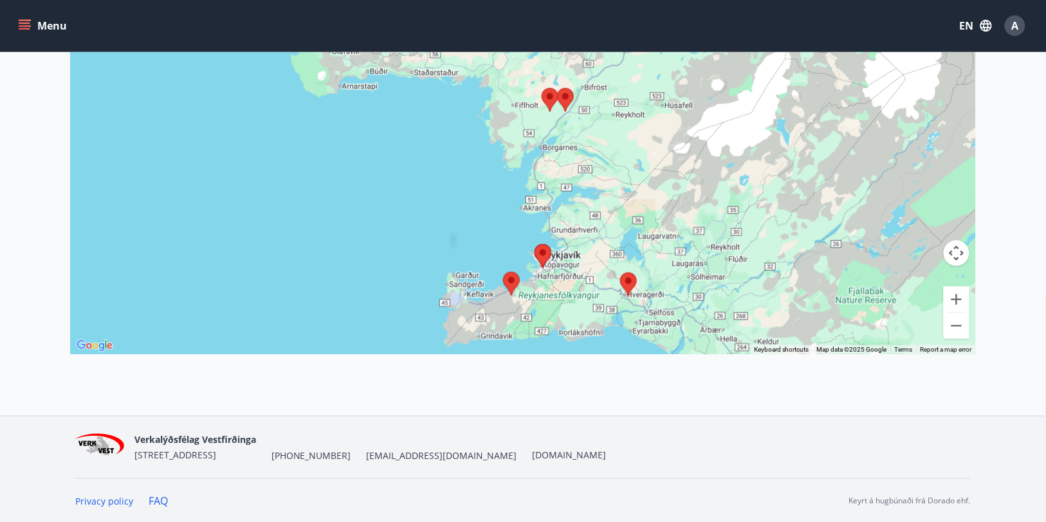
scroll to position [0, 0]
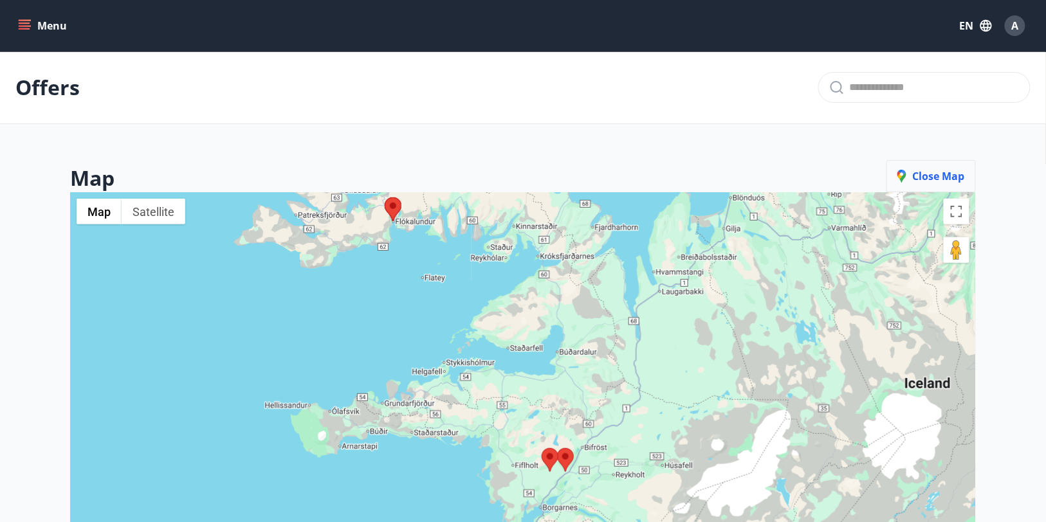
click at [937, 176] on span "Close map" at bounding box center [931, 176] width 68 height 14
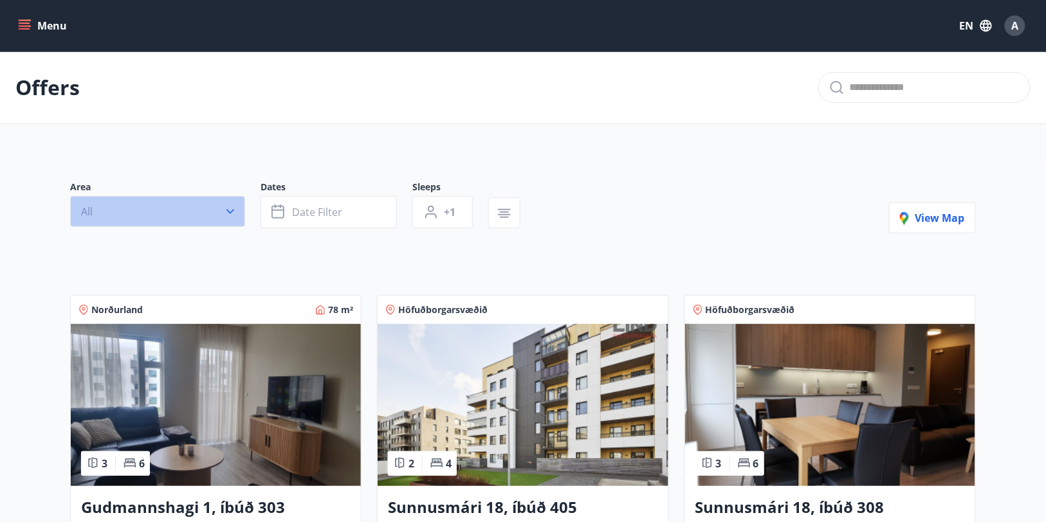
click at [217, 210] on button "All" at bounding box center [157, 211] width 175 height 31
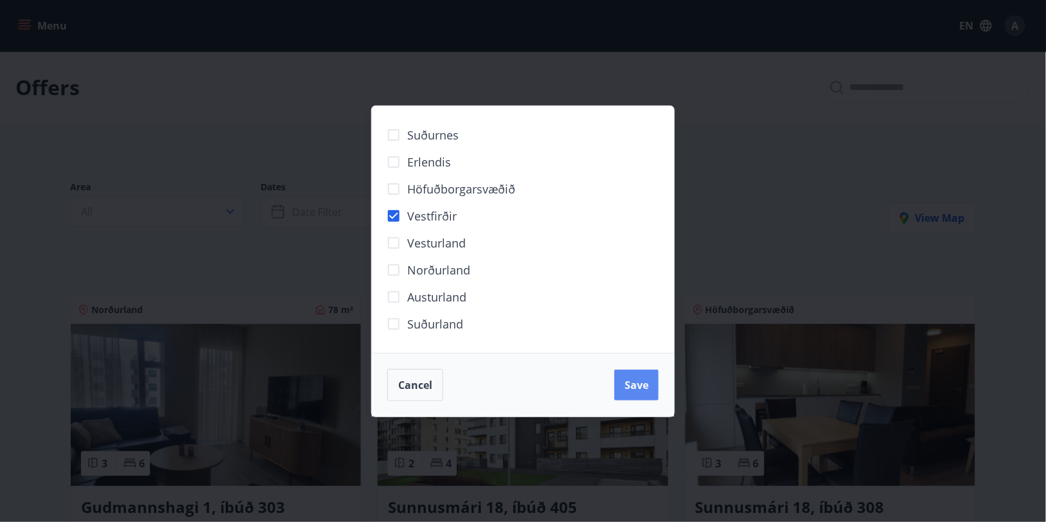
click at [628, 386] on span "Save" at bounding box center [637, 385] width 24 height 14
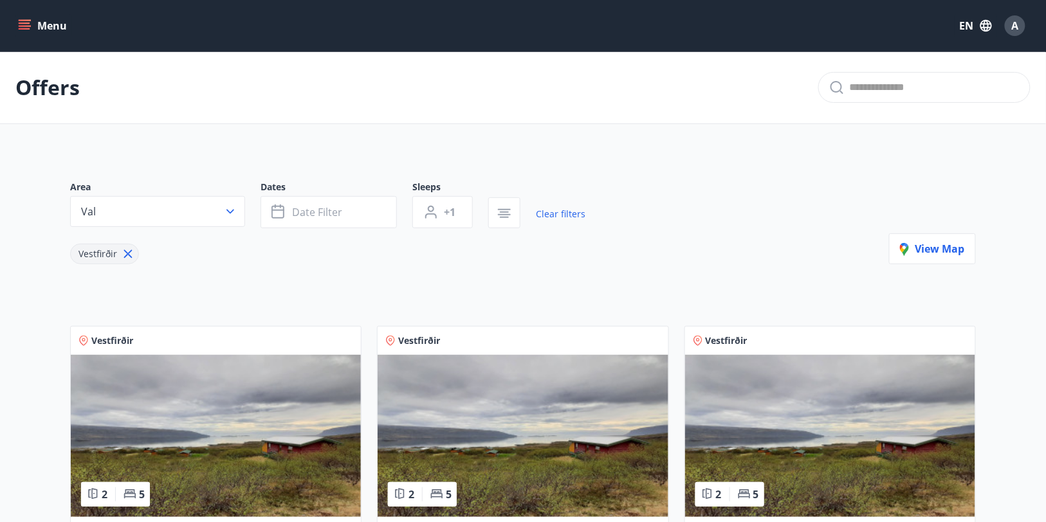
click at [127, 253] on icon at bounding box center [128, 254] width 2 height 2
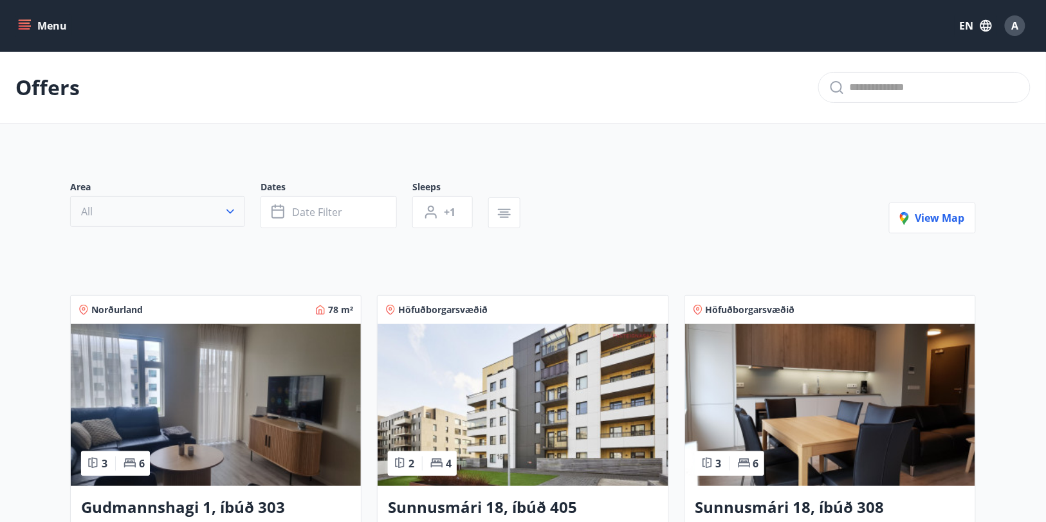
click at [233, 205] on icon "button" at bounding box center [230, 211] width 13 height 13
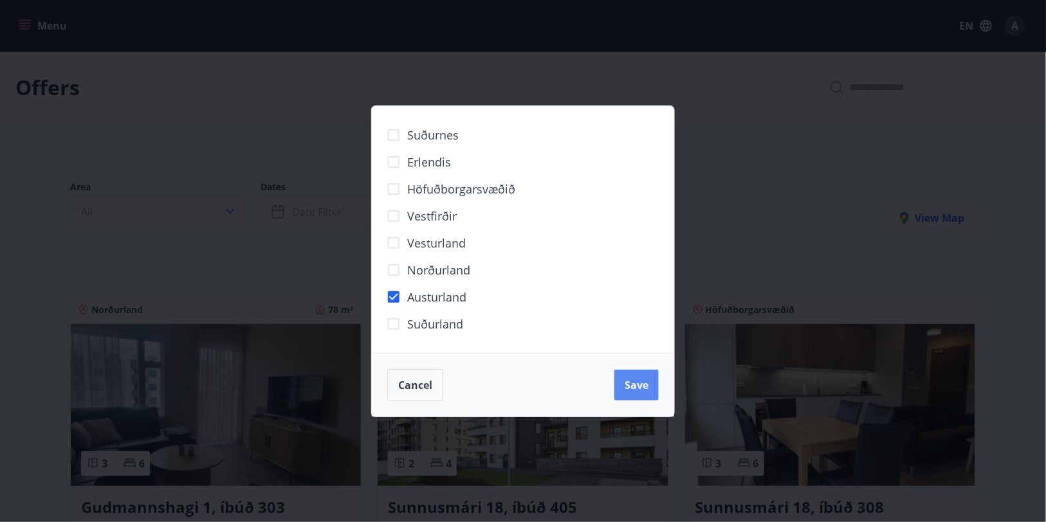
click at [642, 386] on span "Save" at bounding box center [637, 385] width 24 height 14
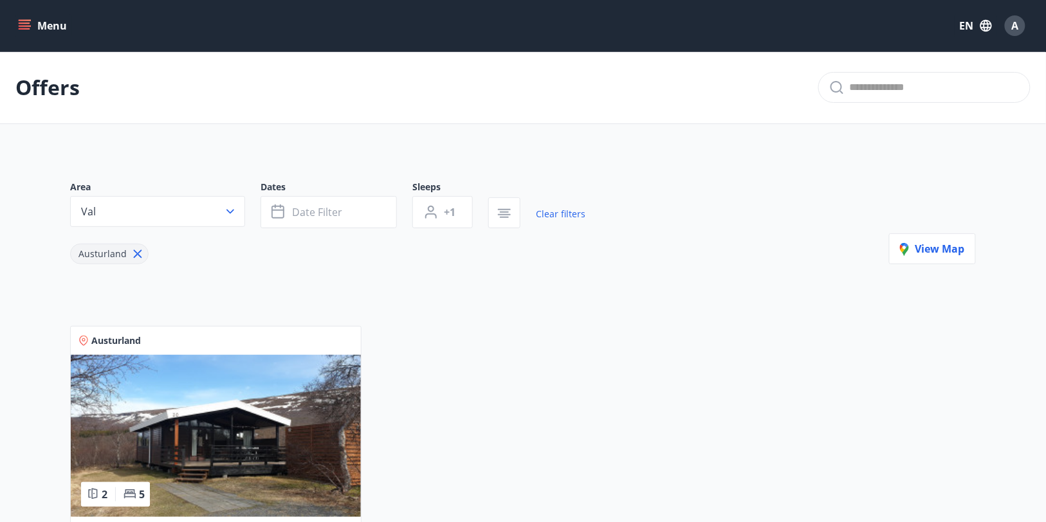
click at [132, 253] on icon at bounding box center [138, 254] width 14 height 14
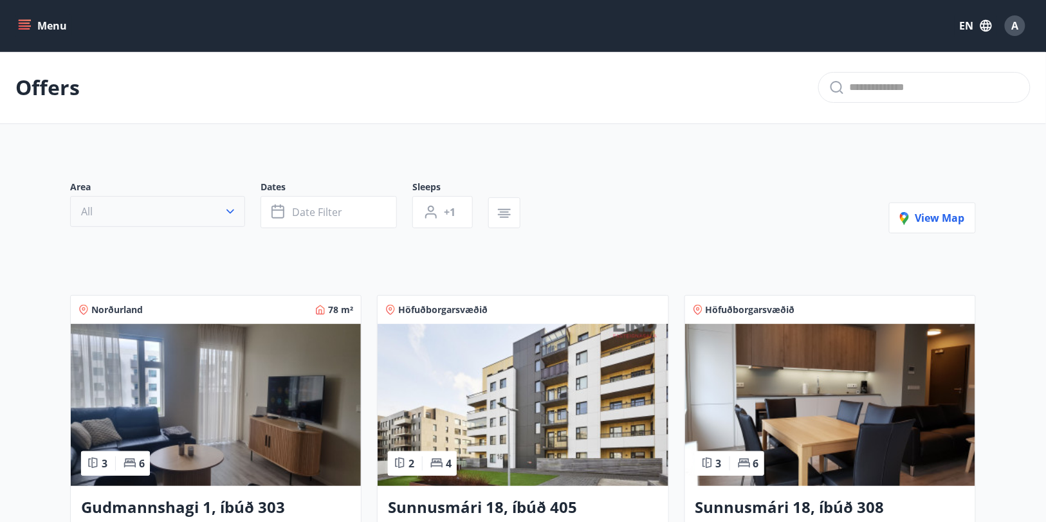
click at [223, 201] on button "All" at bounding box center [157, 211] width 175 height 31
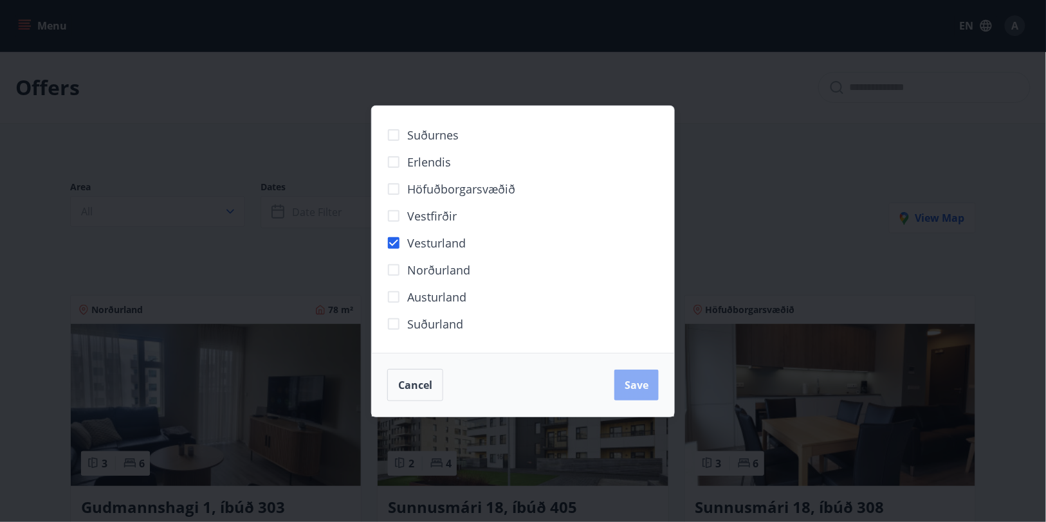
click at [651, 385] on button "Save" at bounding box center [636, 385] width 44 height 31
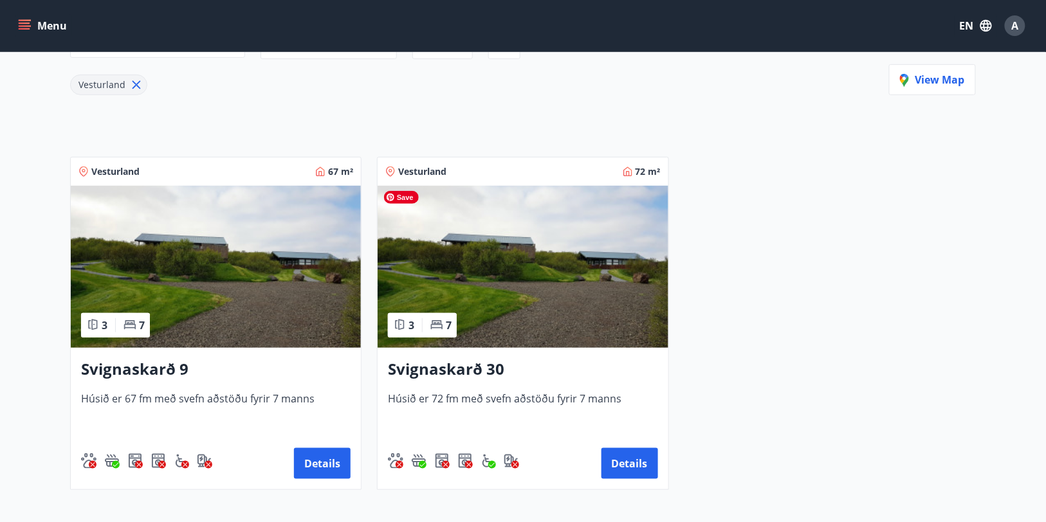
scroll to position [172, 0]
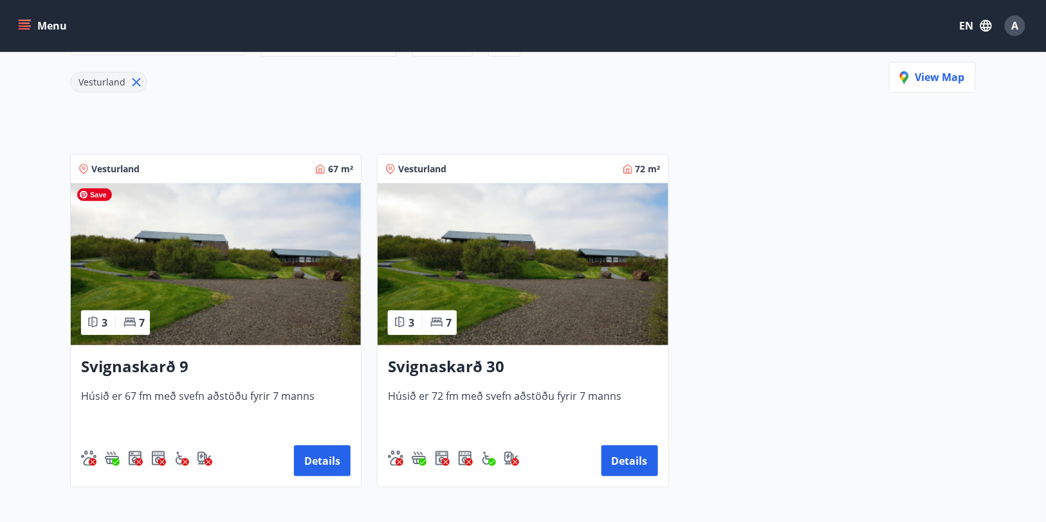
click at [250, 274] on img at bounding box center [216, 264] width 290 height 162
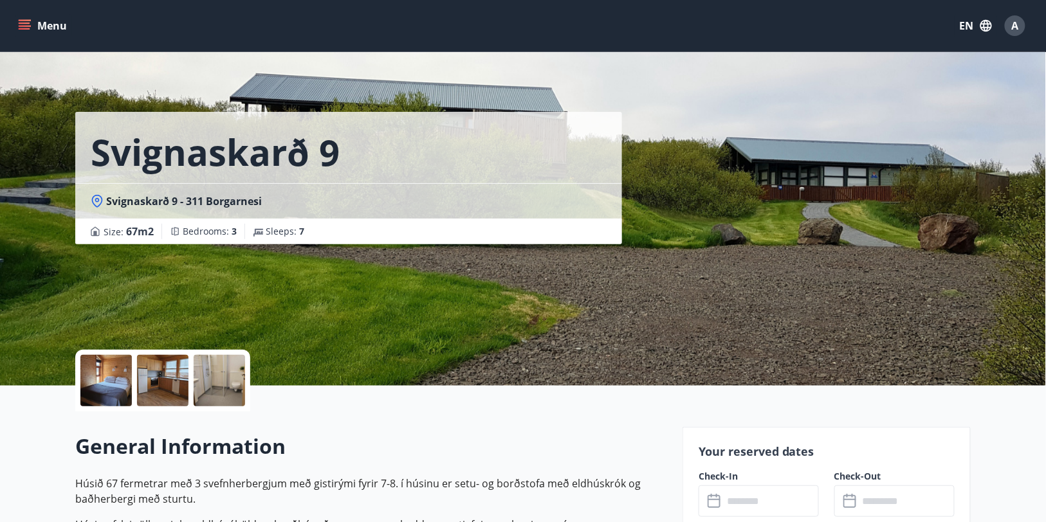
click at [169, 370] on div at bounding box center [162, 380] width 51 height 51
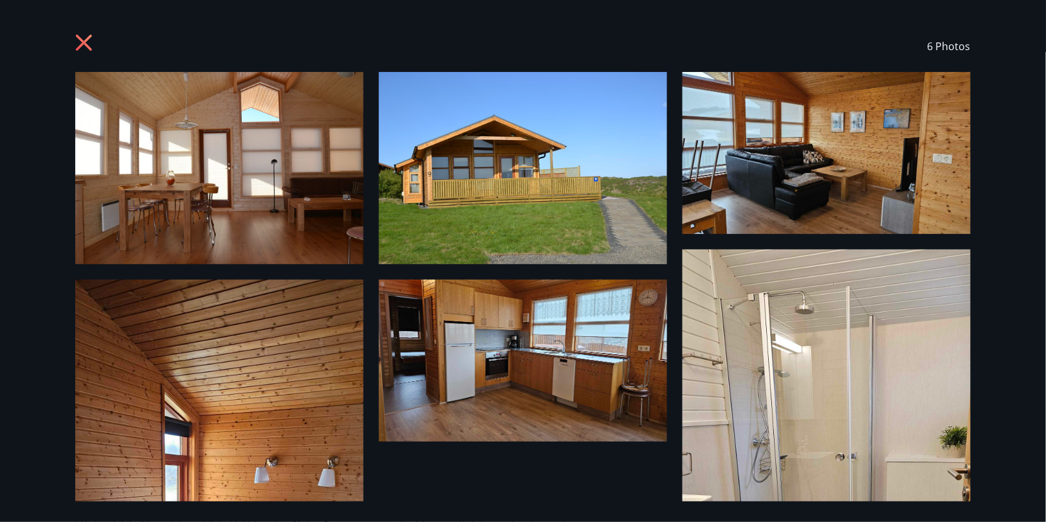
click at [82, 32] on div "6 Photos" at bounding box center [522, 46] width 895 height 51
click at [85, 45] on icon at bounding box center [84, 43] width 16 height 16
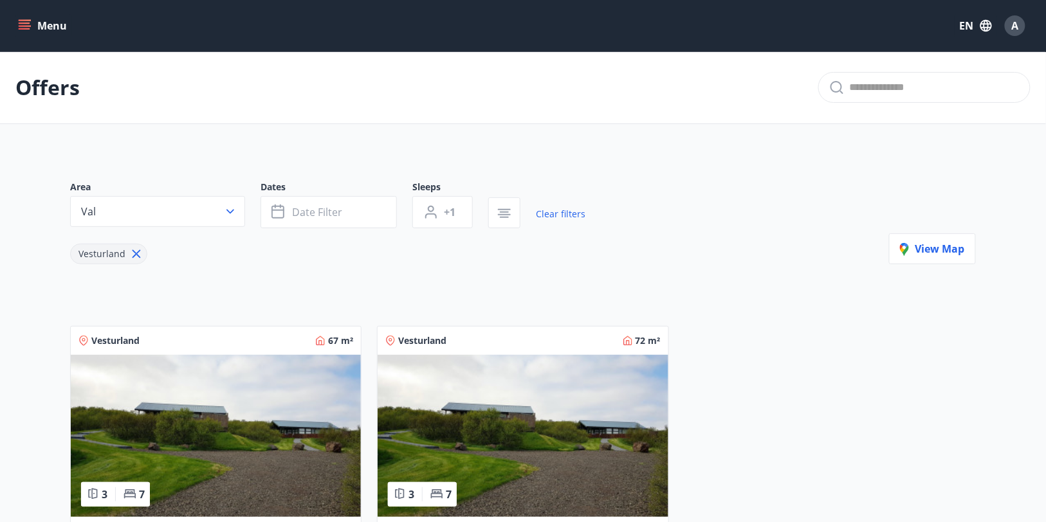
click at [133, 253] on icon at bounding box center [136, 254] width 14 height 14
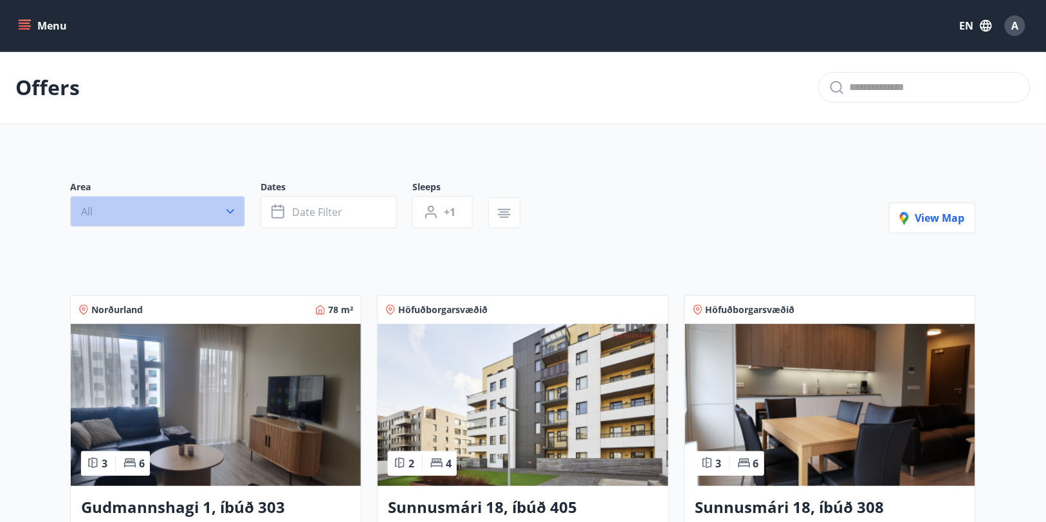
click at [228, 212] on icon "button" at bounding box center [230, 211] width 13 height 13
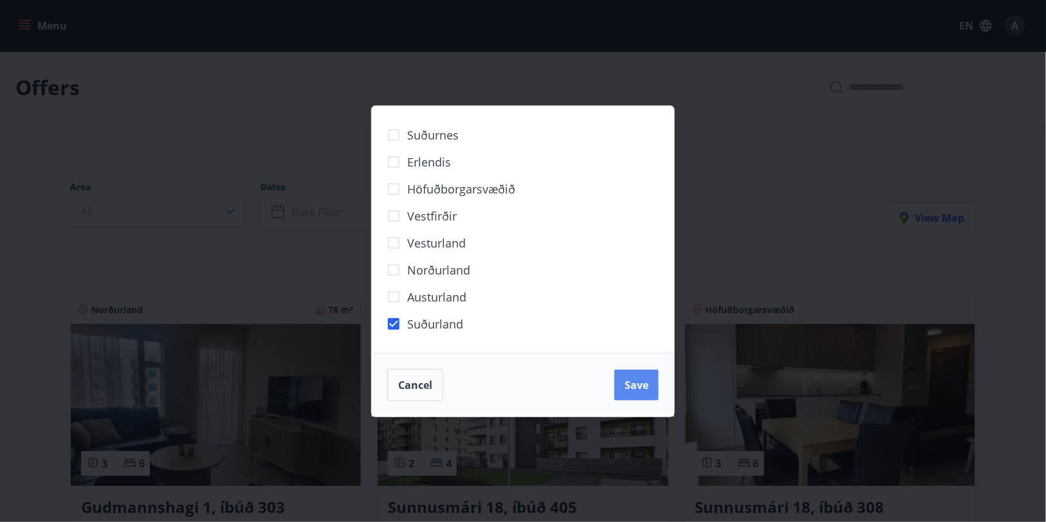
click at [625, 381] on button "Save" at bounding box center [636, 385] width 44 height 31
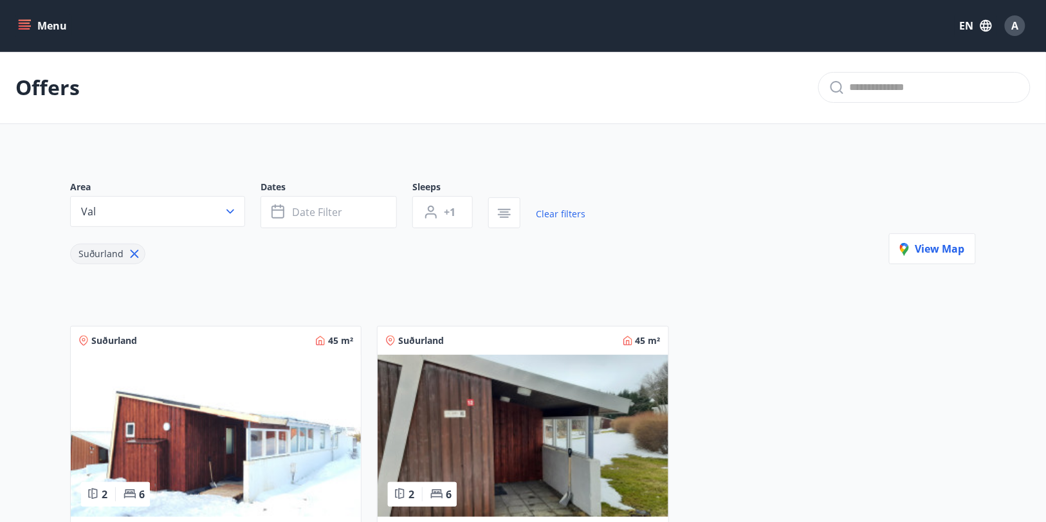
click at [129, 248] on icon at bounding box center [134, 254] width 14 height 14
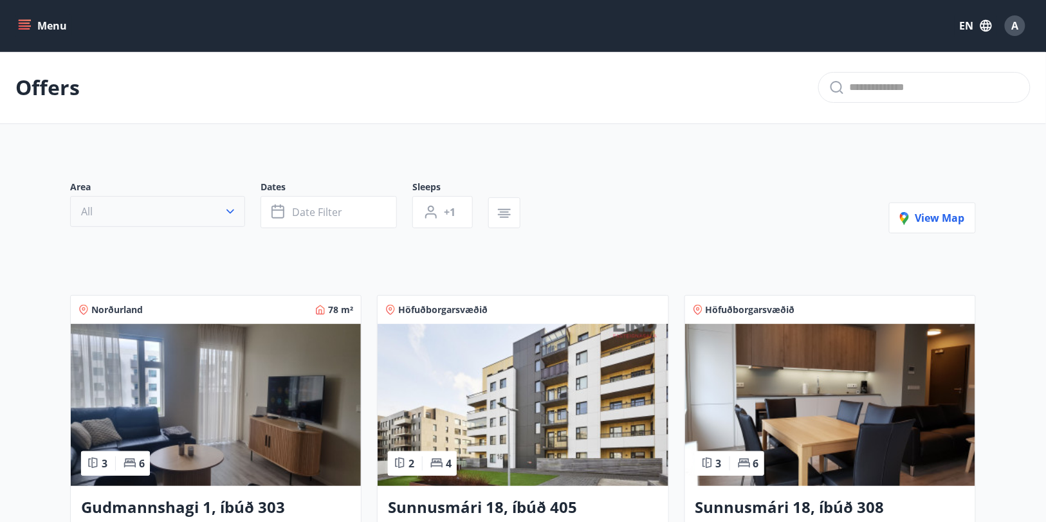
click at [221, 212] on button "All" at bounding box center [157, 211] width 175 height 31
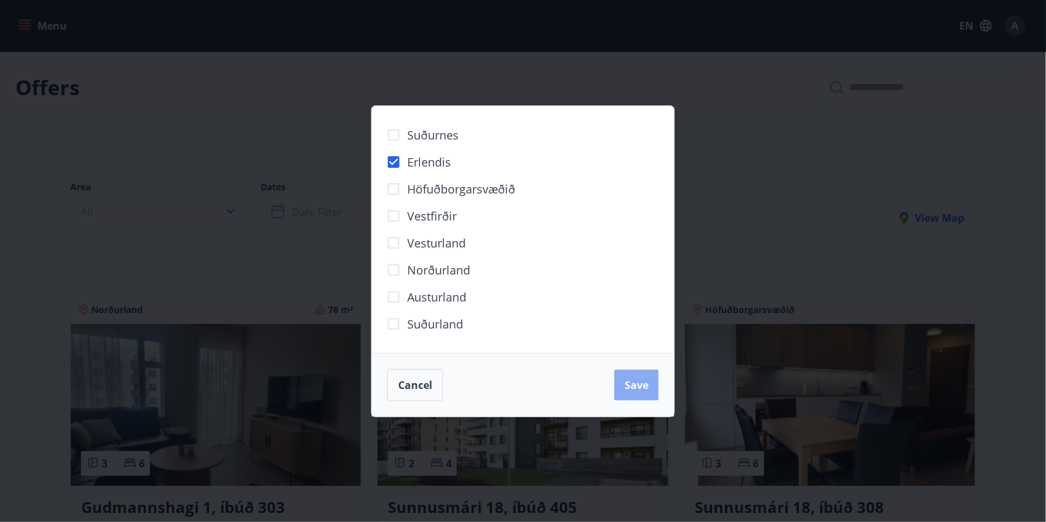
click at [631, 386] on span "Save" at bounding box center [637, 385] width 24 height 14
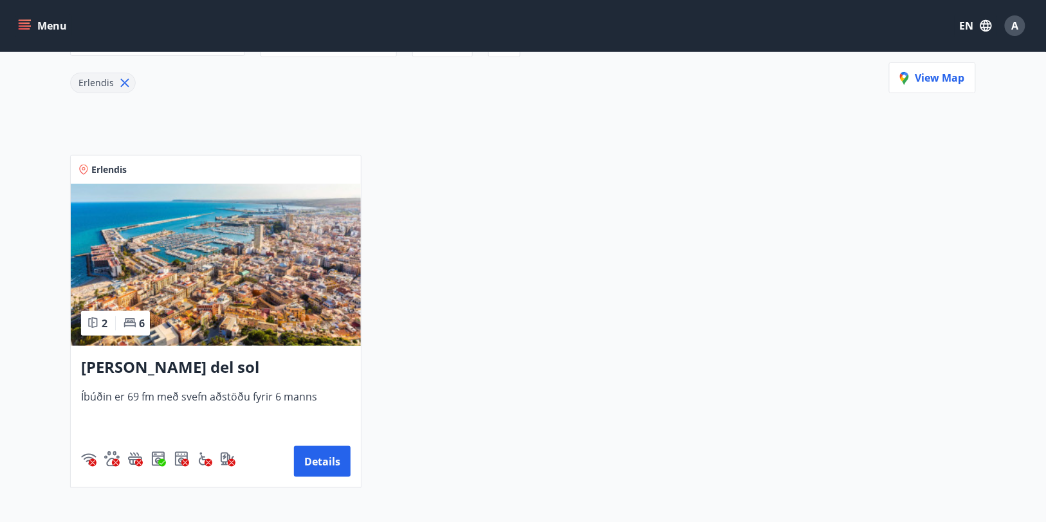
scroll to position [185, 0]
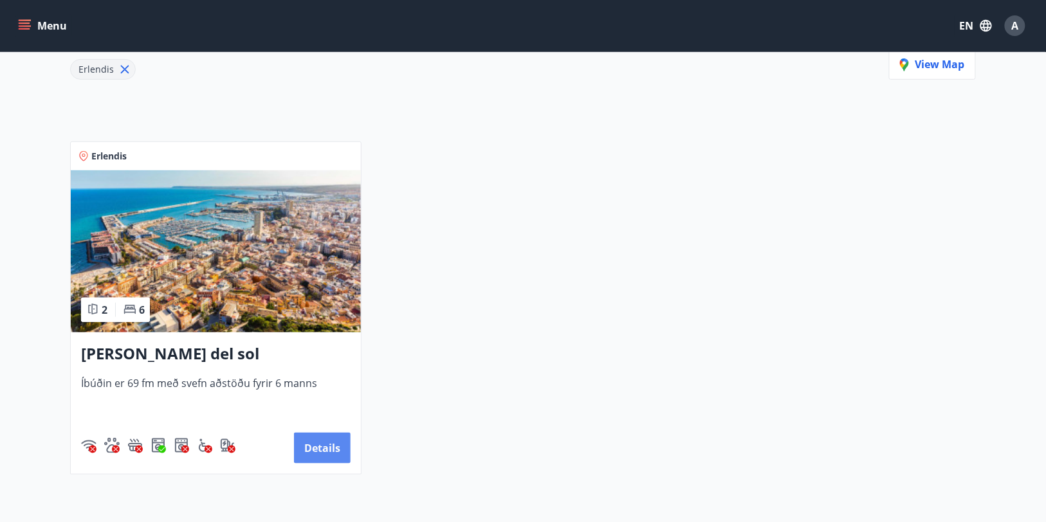
click at [327, 445] on button "Details" at bounding box center [322, 448] width 57 height 31
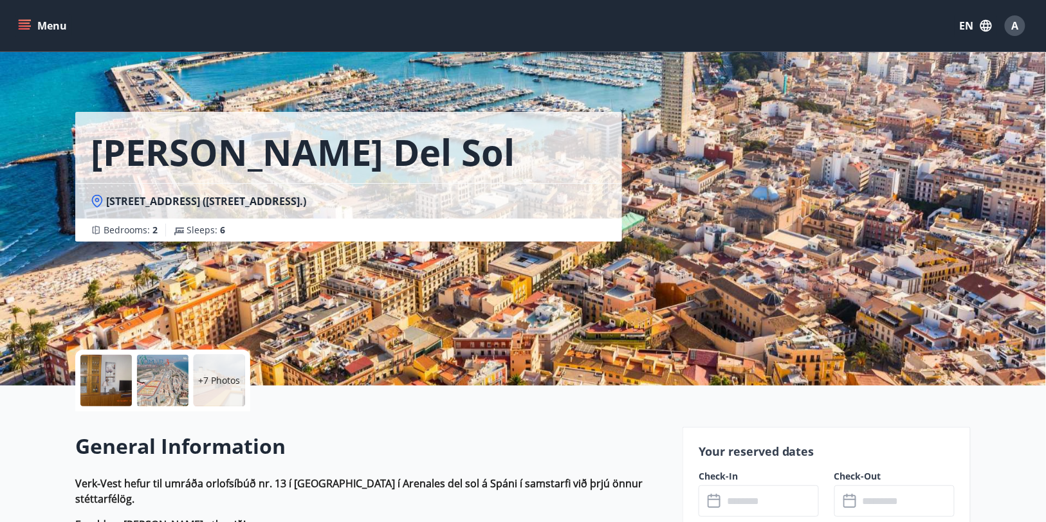
click at [33, 26] on button "Menu" at bounding box center [43, 25] width 57 height 23
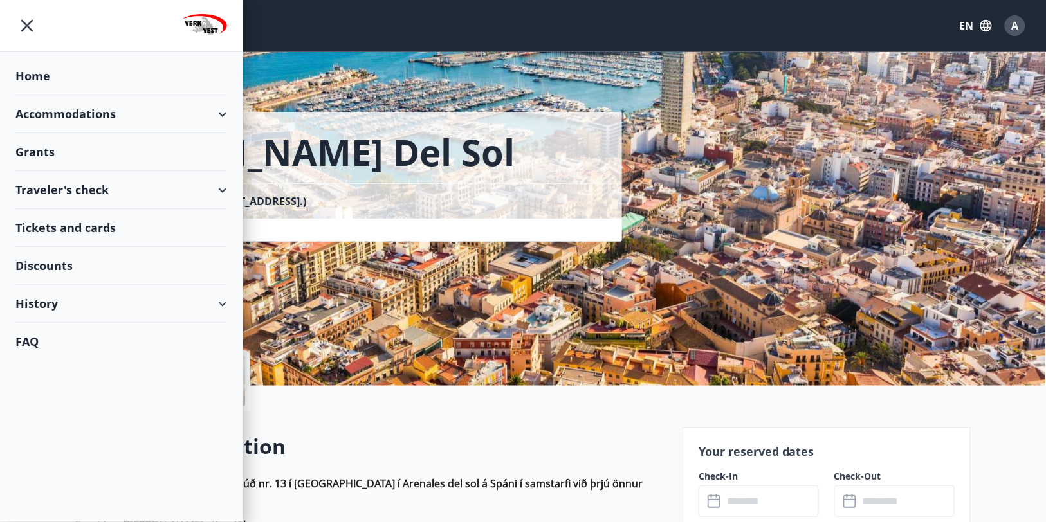
click at [26, 26] on icon "menu" at bounding box center [27, 26] width 12 height 12
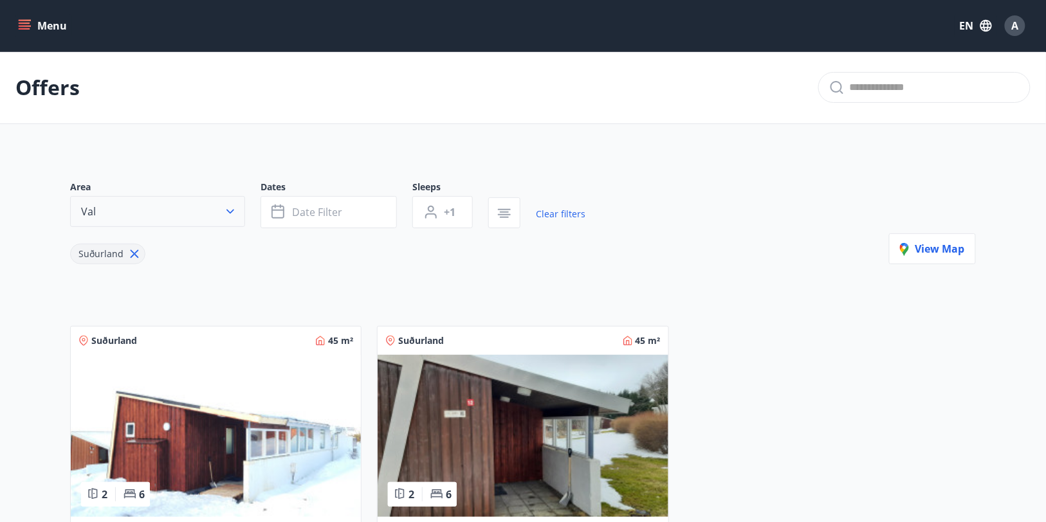
click at [232, 209] on icon "button" at bounding box center [230, 211] width 13 height 13
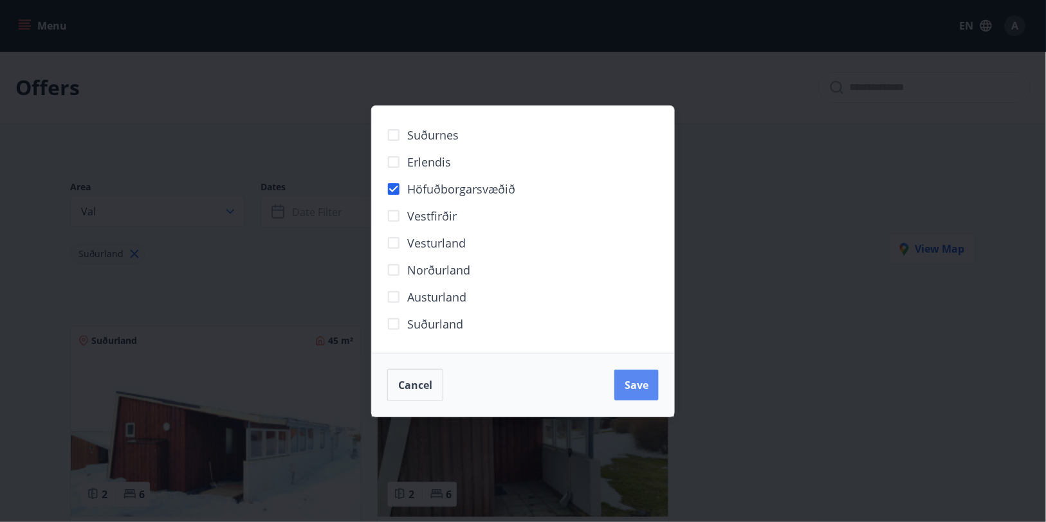
click at [632, 380] on span "Save" at bounding box center [637, 385] width 24 height 14
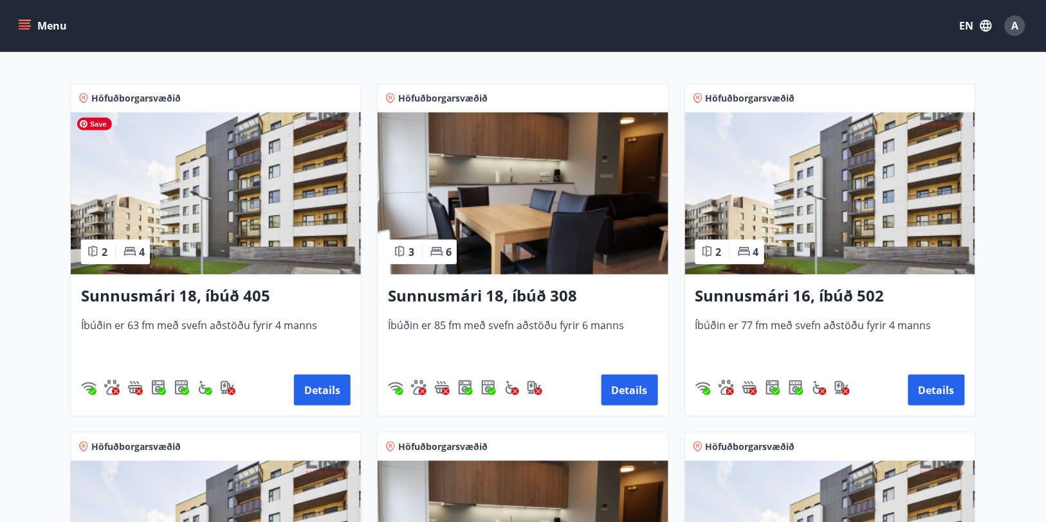
scroll to position [244, 0]
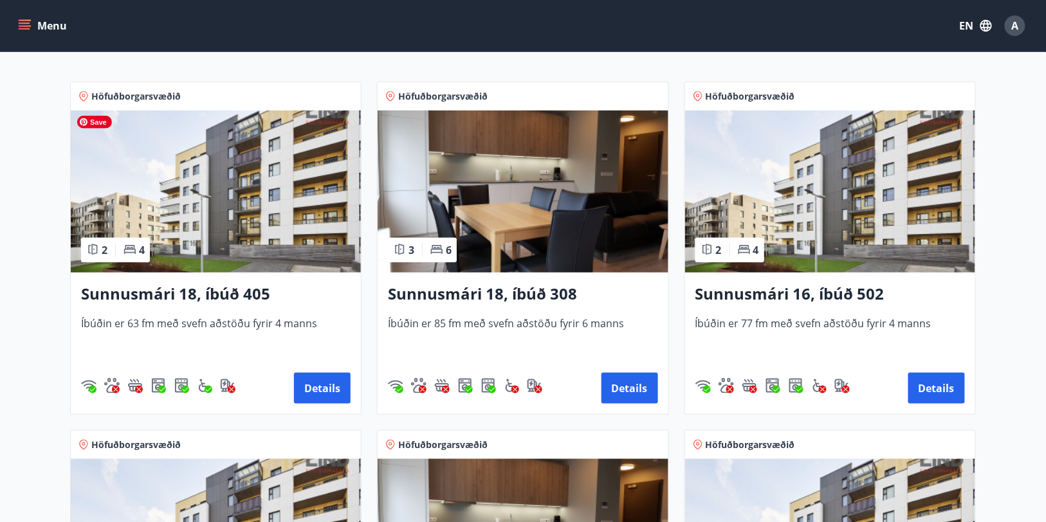
click at [216, 174] on img at bounding box center [216, 192] width 290 height 162
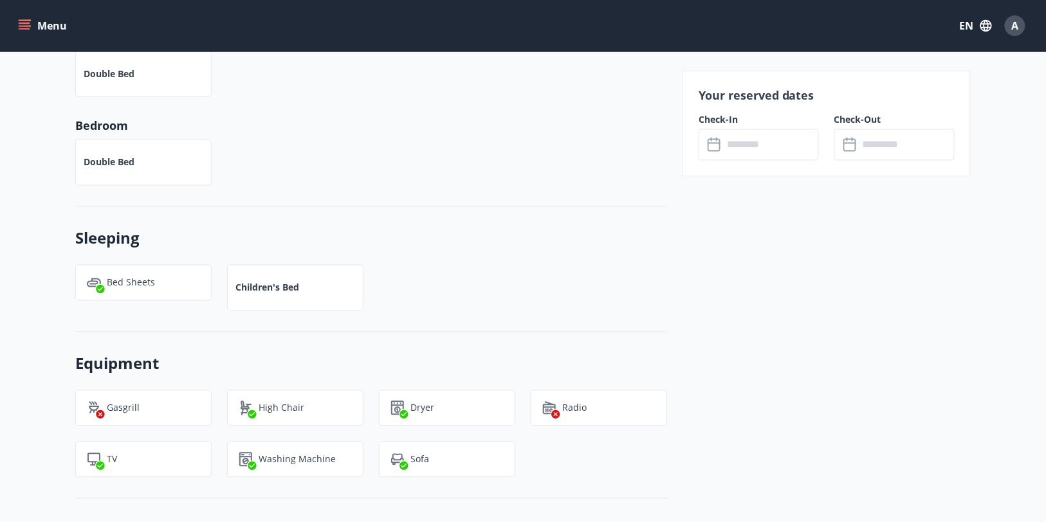
scroll to position [603, 0]
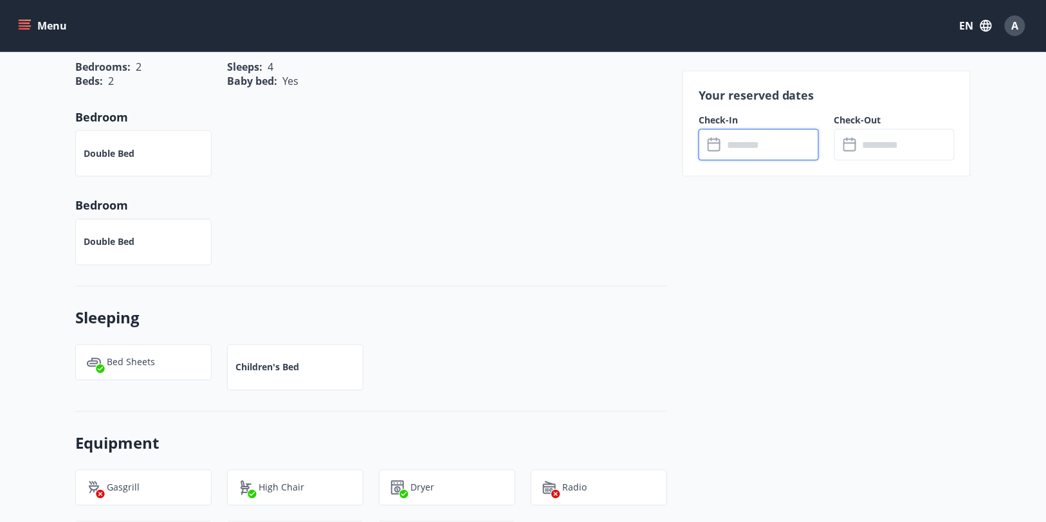
click at [761, 145] on input "text" at bounding box center [771, 145] width 96 height 32
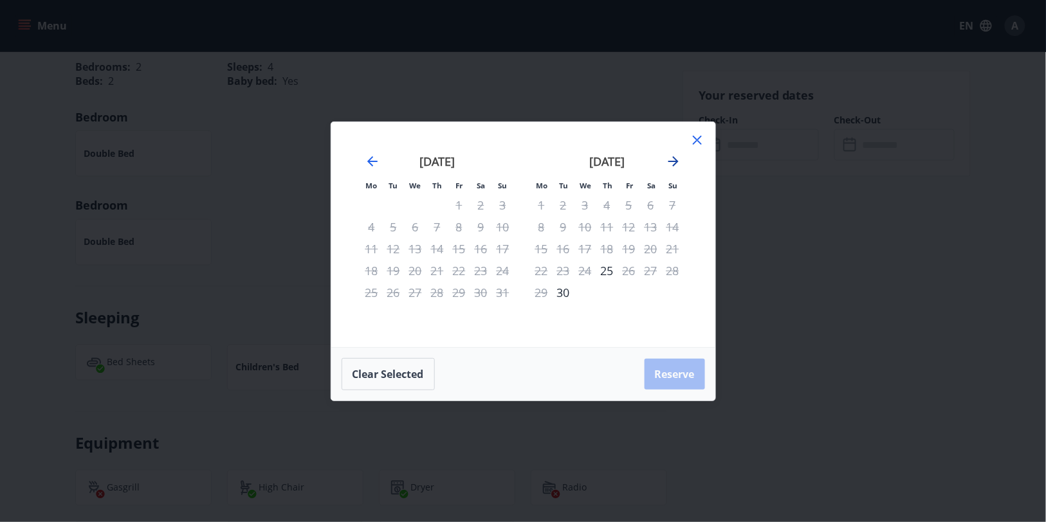
click at [673, 158] on icon "Move forward to switch to the next month." at bounding box center [673, 161] width 10 height 10
click at [697, 137] on icon at bounding box center [696, 139] width 15 height 15
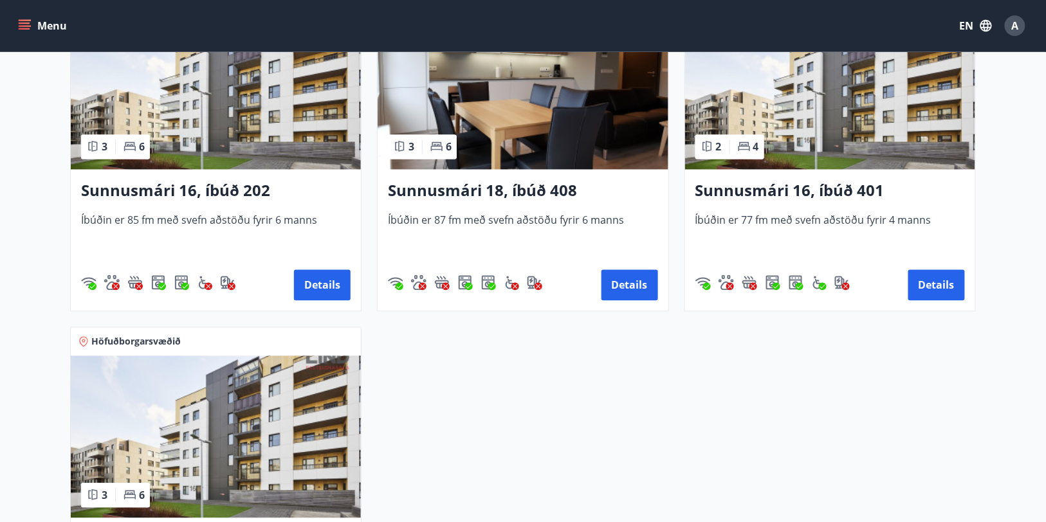
scroll to position [695, 0]
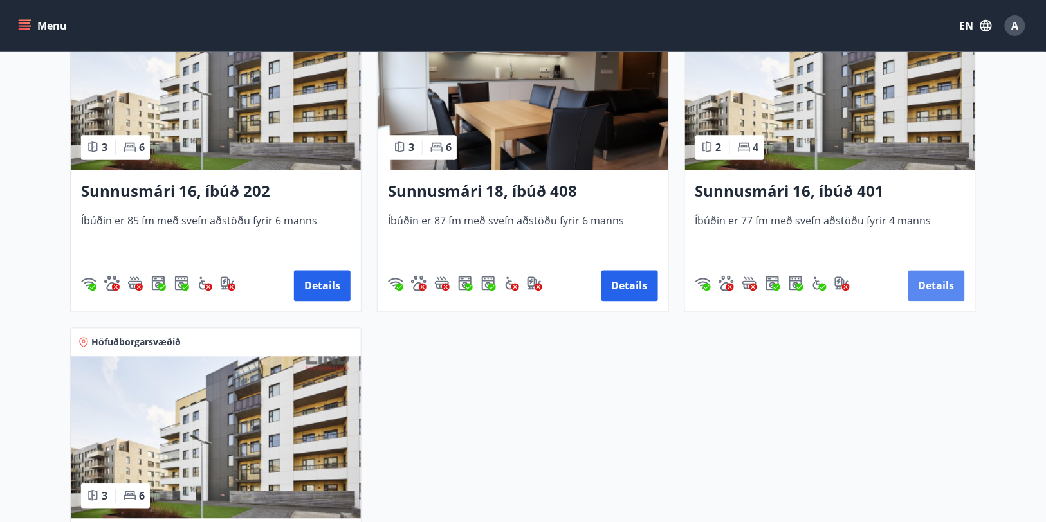
click at [931, 278] on button "Details" at bounding box center [936, 286] width 57 height 31
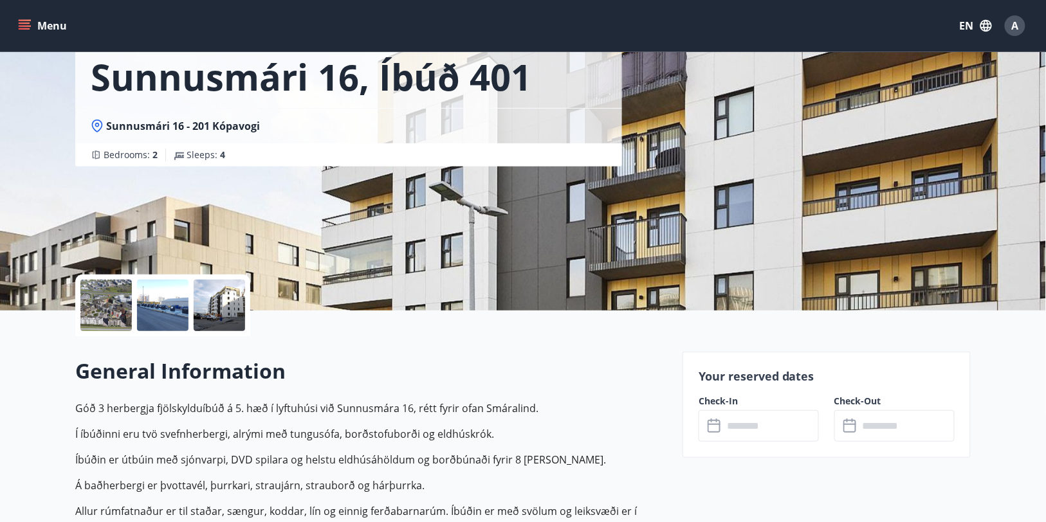
scroll to position [93, 0]
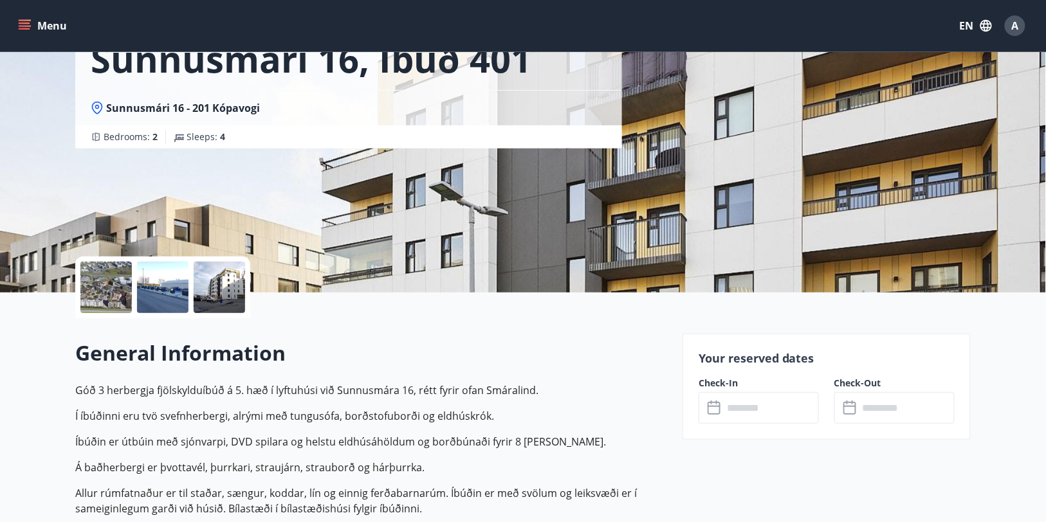
click at [751, 409] on input "text" at bounding box center [771, 408] width 96 height 32
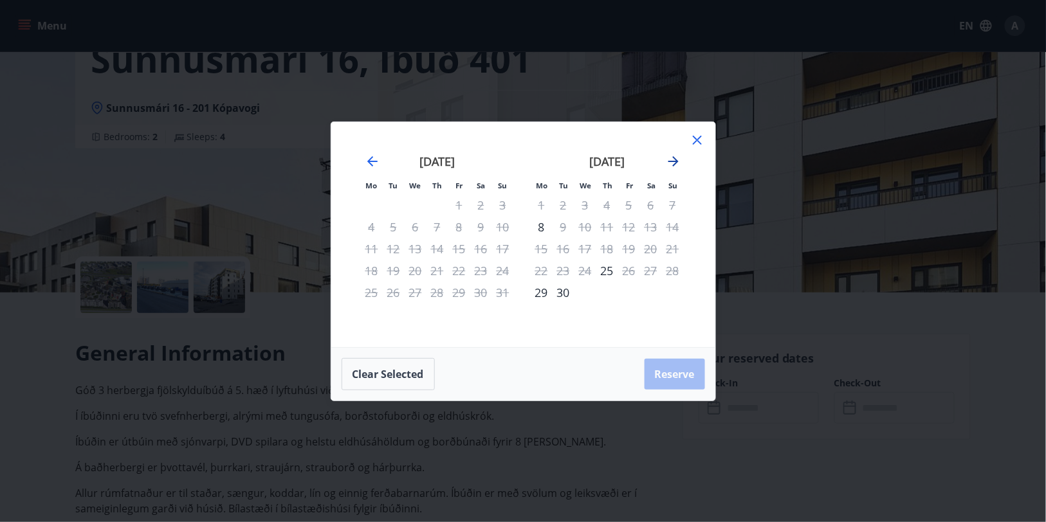
click at [671, 163] on icon "Move forward to switch to the next month." at bounding box center [673, 161] width 15 height 15
click at [585, 207] on div "1" at bounding box center [585, 205] width 22 height 22
click at [672, 201] on div "5" at bounding box center [673, 205] width 22 height 22
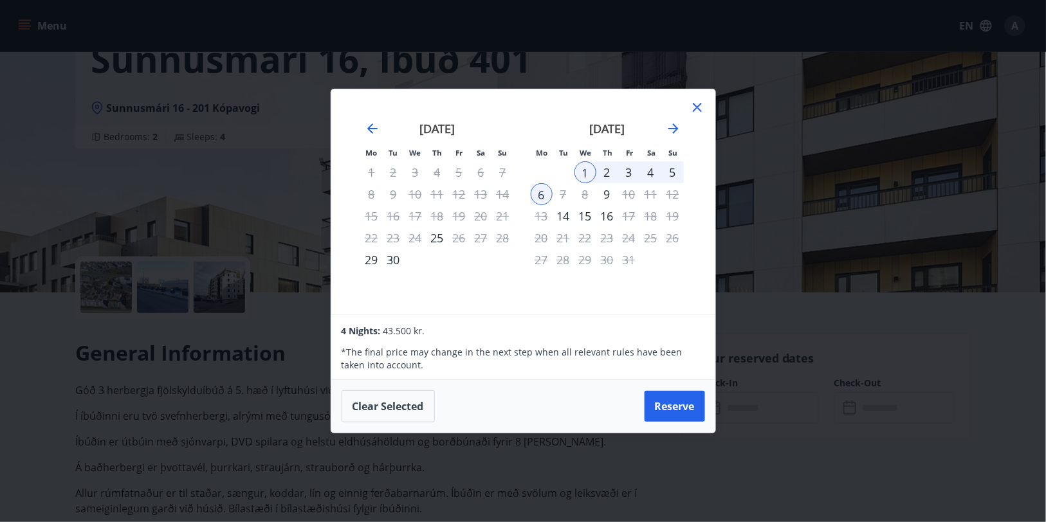
click at [697, 111] on icon at bounding box center [696, 107] width 15 height 15
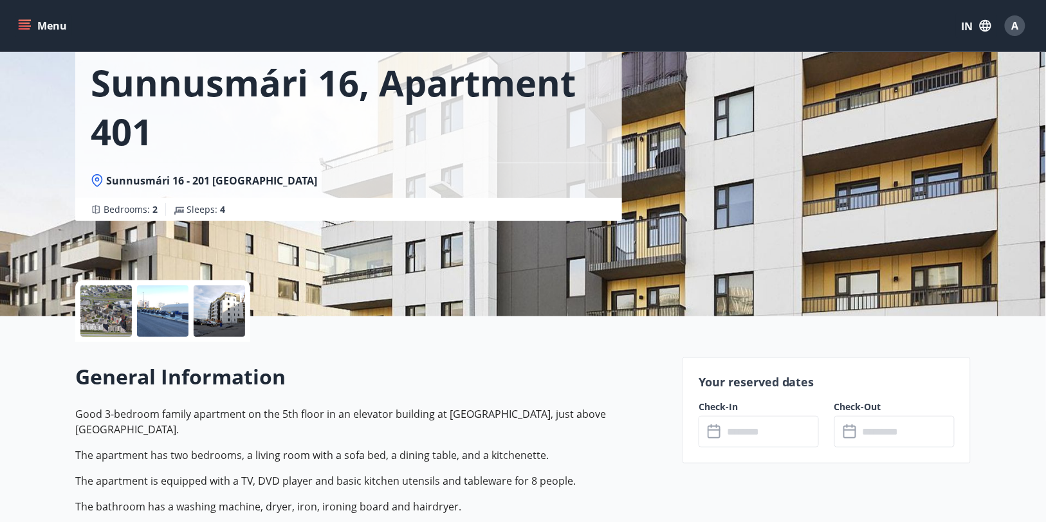
scroll to position [0, 0]
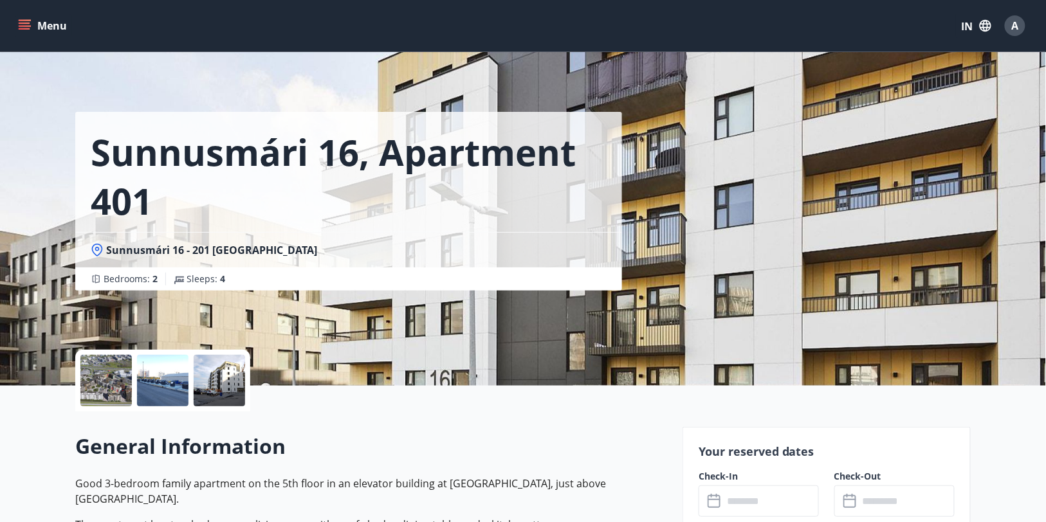
click at [109, 376] on div at bounding box center [105, 380] width 51 height 51
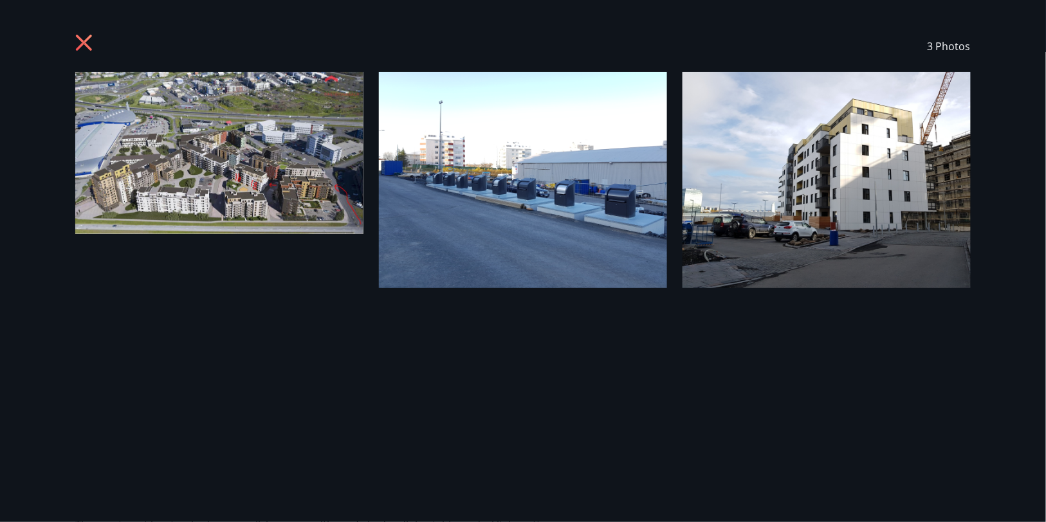
click at [79, 37] on icon at bounding box center [84, 43] width 16 height 16
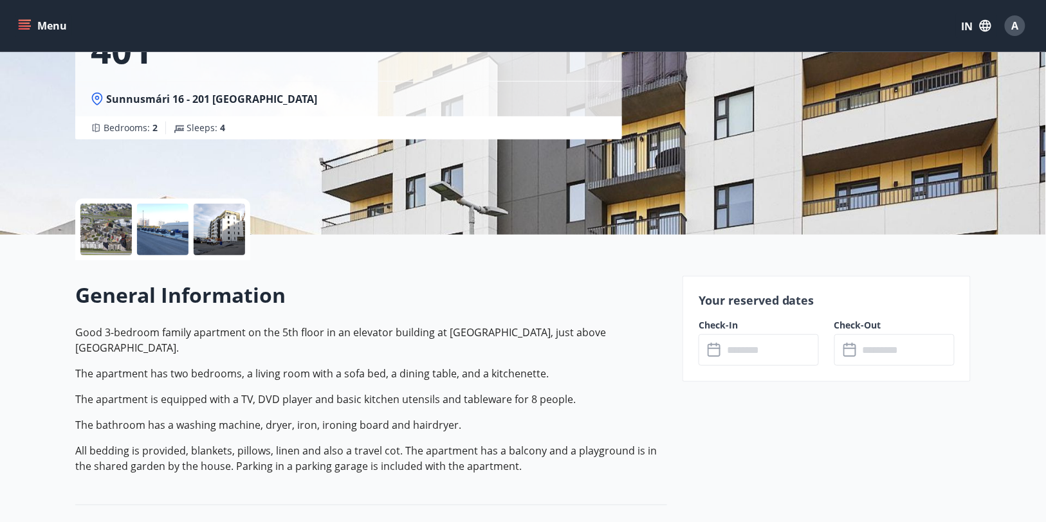
scroll to position [155, 0]
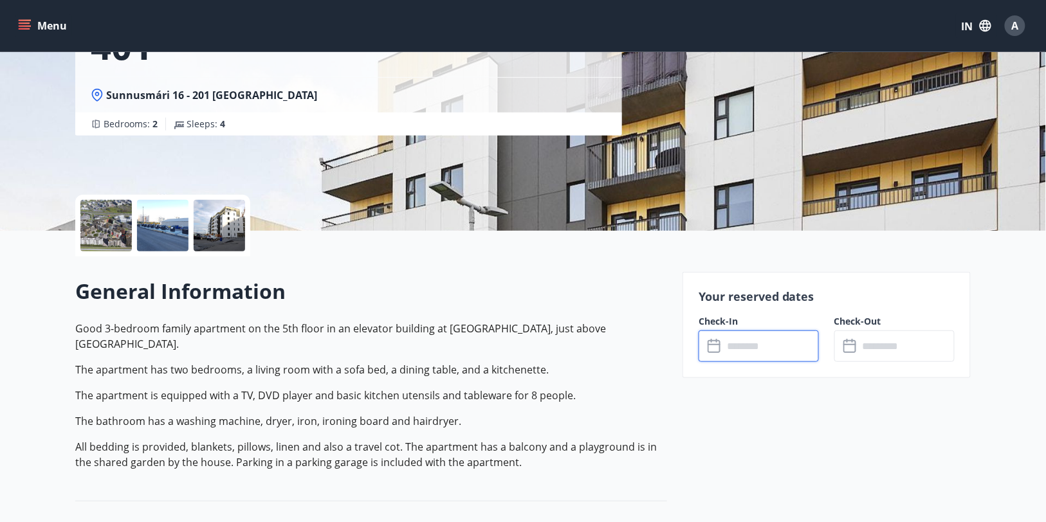
click at [738, 344] on input "text" at bounding box center [771, 347] width 96 height 32
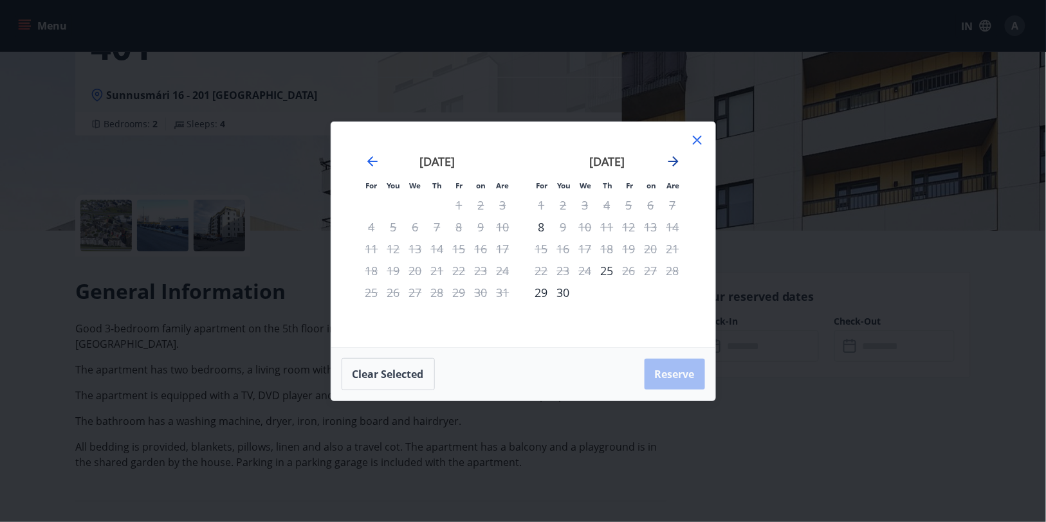
click at [670, 160] on icon "Move forward to switch to the next month." at bounding box center [673, 161] width 15 height 15
